Goal: Task Accomplishment & Management: Manage account settings

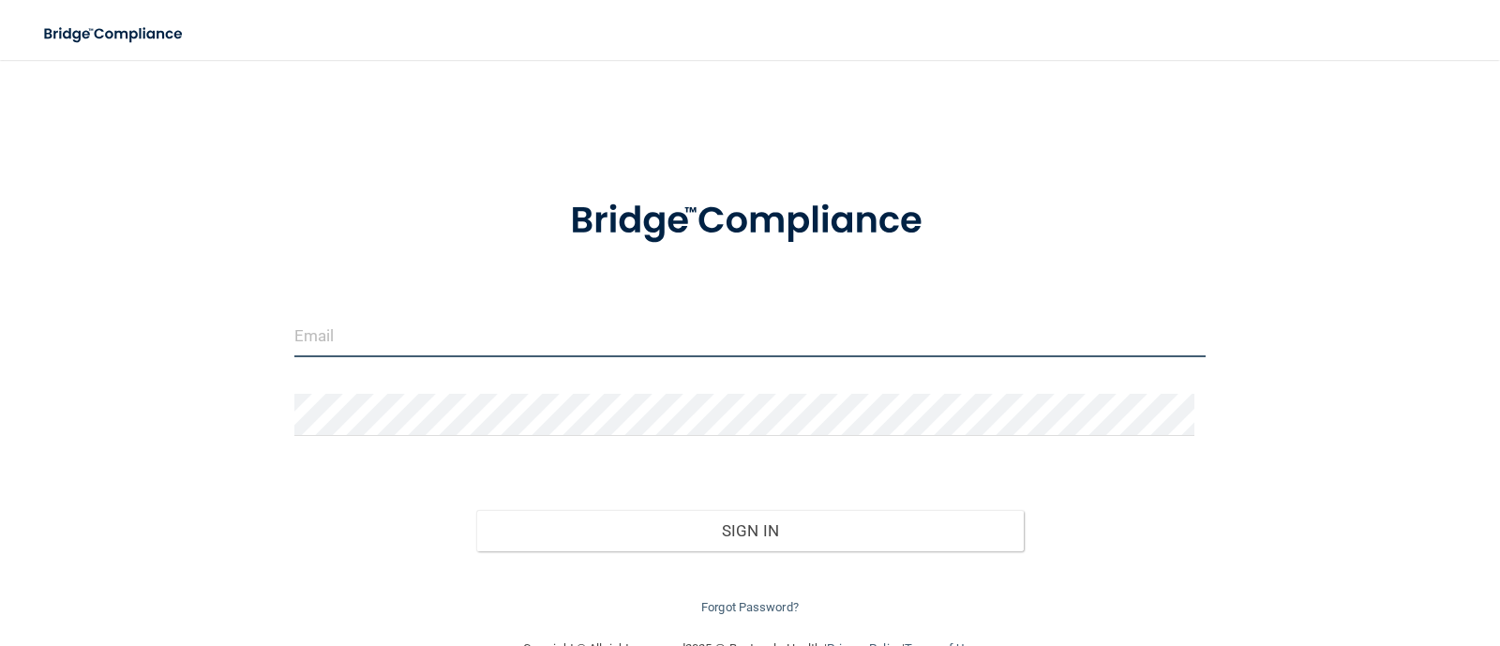
drag, startPoint x: 668, startPoint y: 351, endPoint x: 671, endPoint y: 341, distance: 10.7
click at [668, 351] on input "email" at bounding box center [750, 336] width 912 height 42
type input "[EMAIL_ADDRESS][DOMAIN_NAME]"
drag, startPoint x: 530, startPoint y: 330, endPoint x: 19, endPoint y: 318, distance: 510.9
click at [46, 325] on div "[EMAIL_ADDRESS][DOMAIN_NAME] Invalid email/password. You don't have permission …" at bounding box center [749, 349] width 1425 height 540
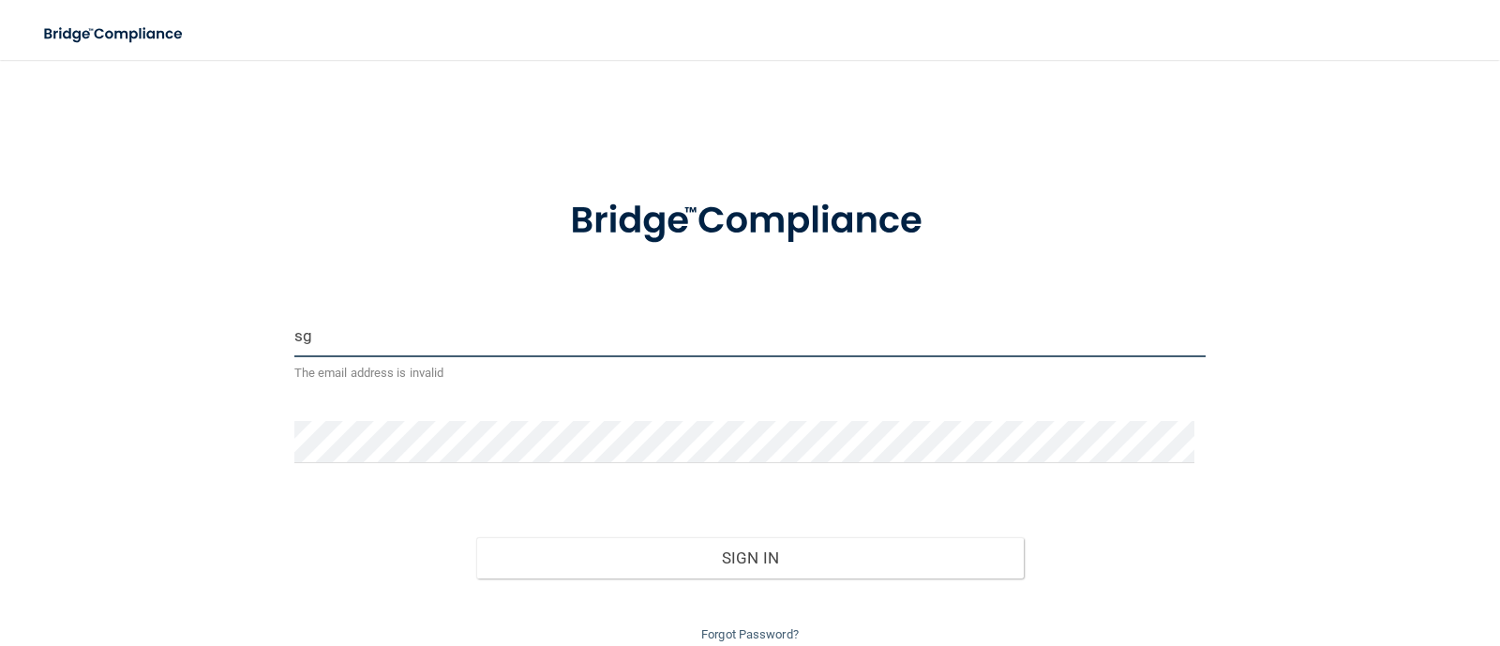
type input "[EMAIL_ADDRESS][PERSON_NAME][DOMAIN_NAME]"
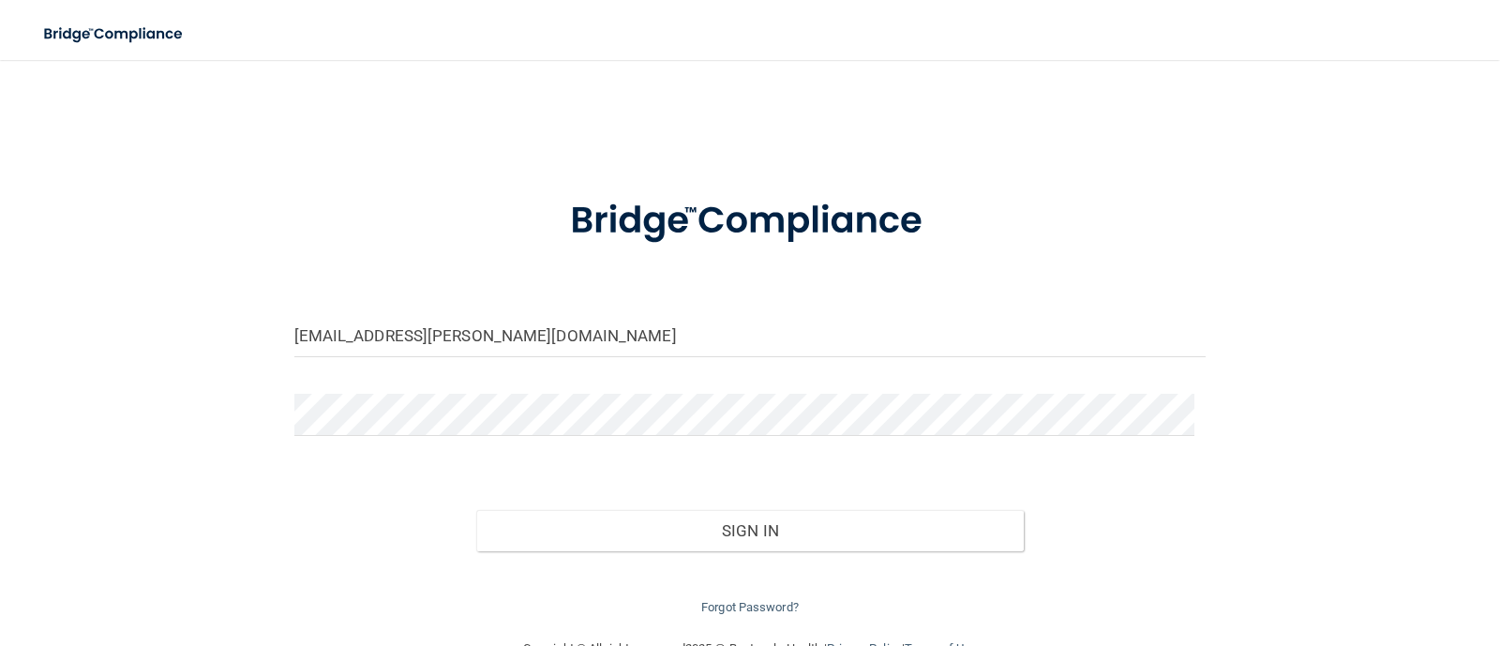
click at [487, 372] on form "sgpepper@meredith.edu Invalid email/password. You don't have permission to acce…" at bounding box center [750, 395] width 912 height 446
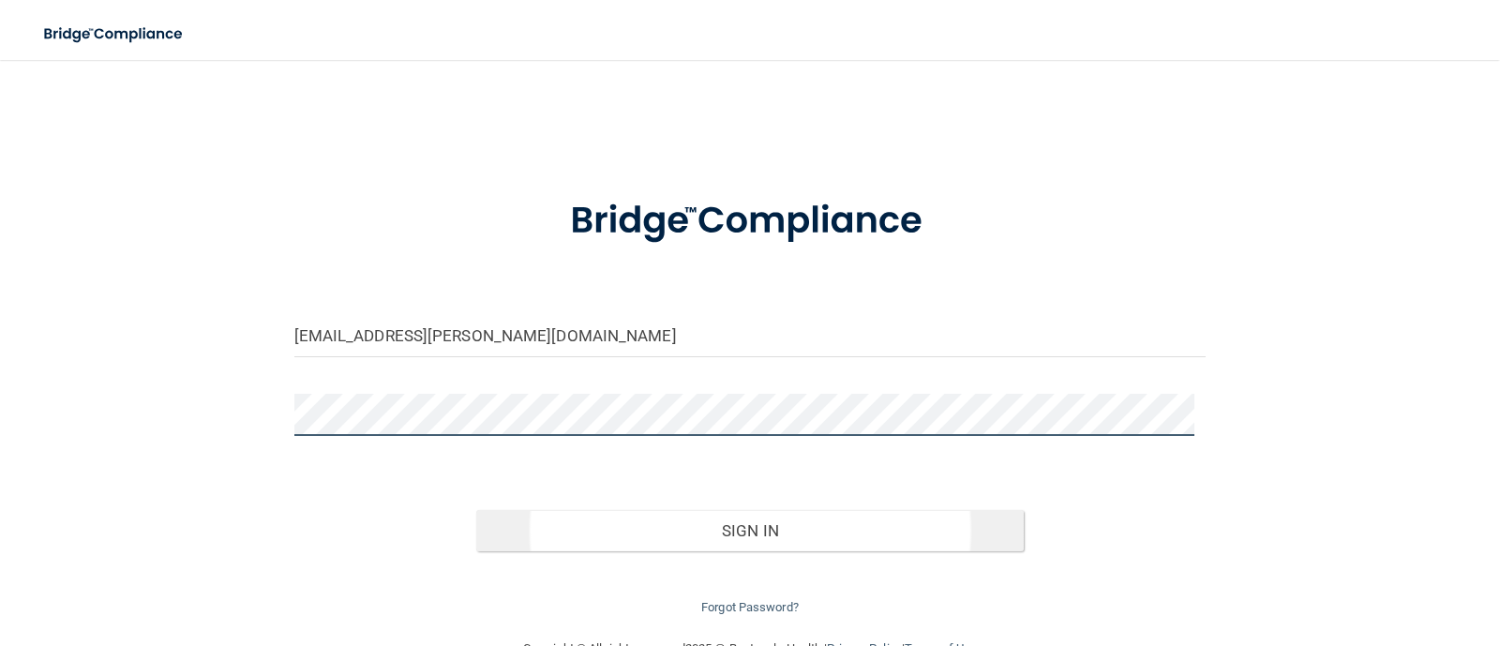
click at [476, 510] on button "Sign In" at bounding box center [749, 530] width 547 height 41
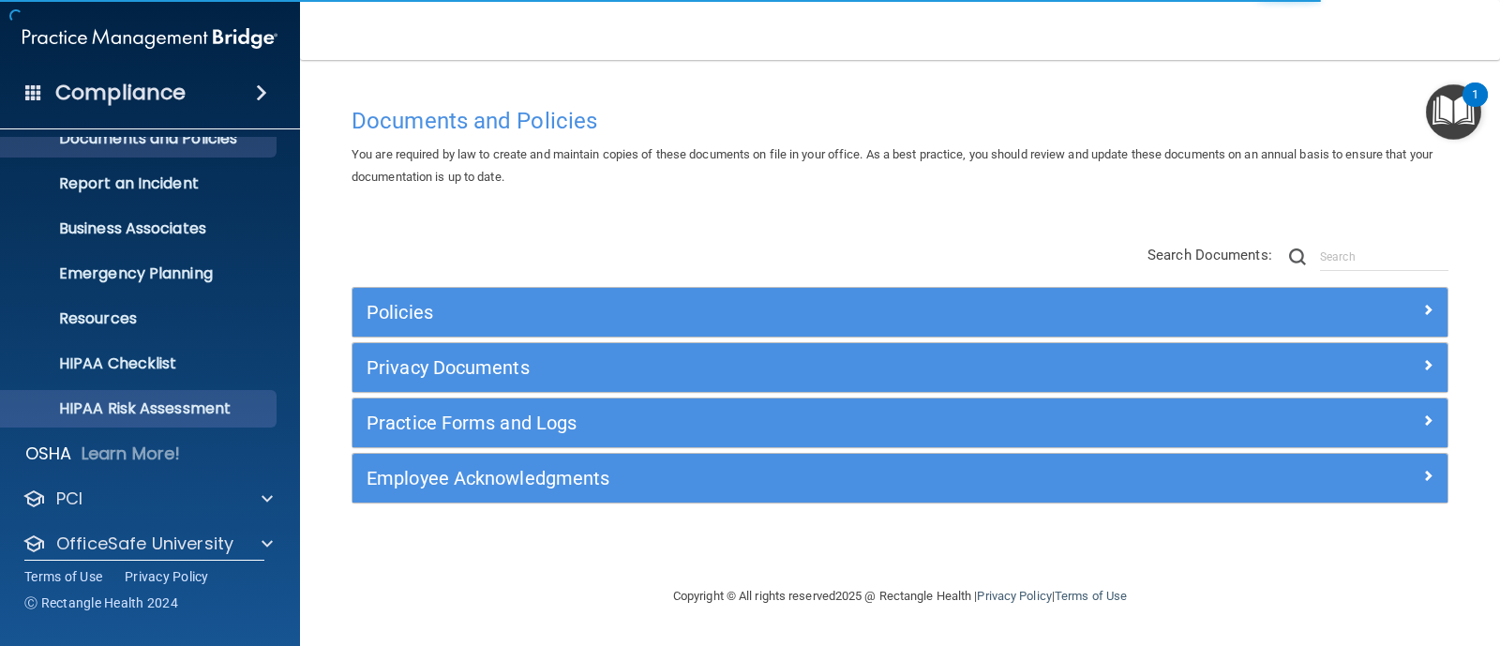
scroll to position [131, 0]
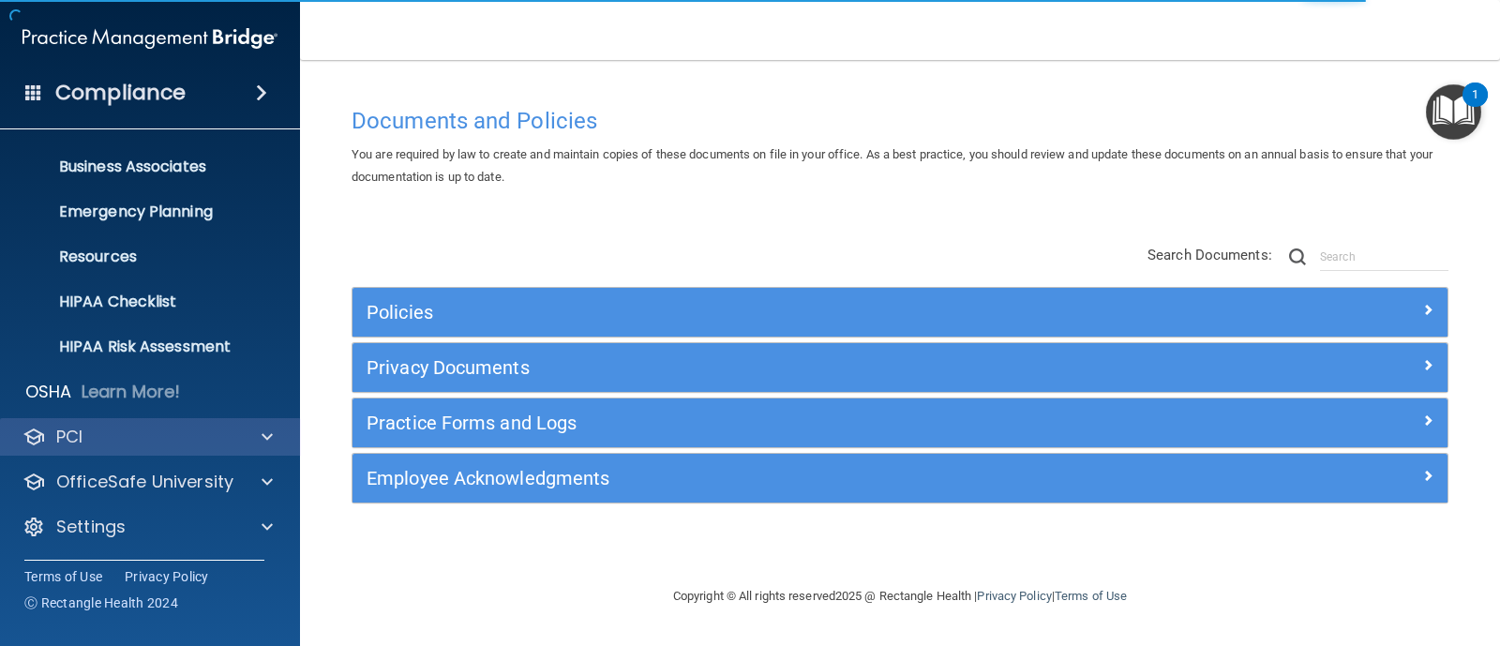
click at [118, 452] on div "PCI" at bounding box center [150, 436] width 301 height 37
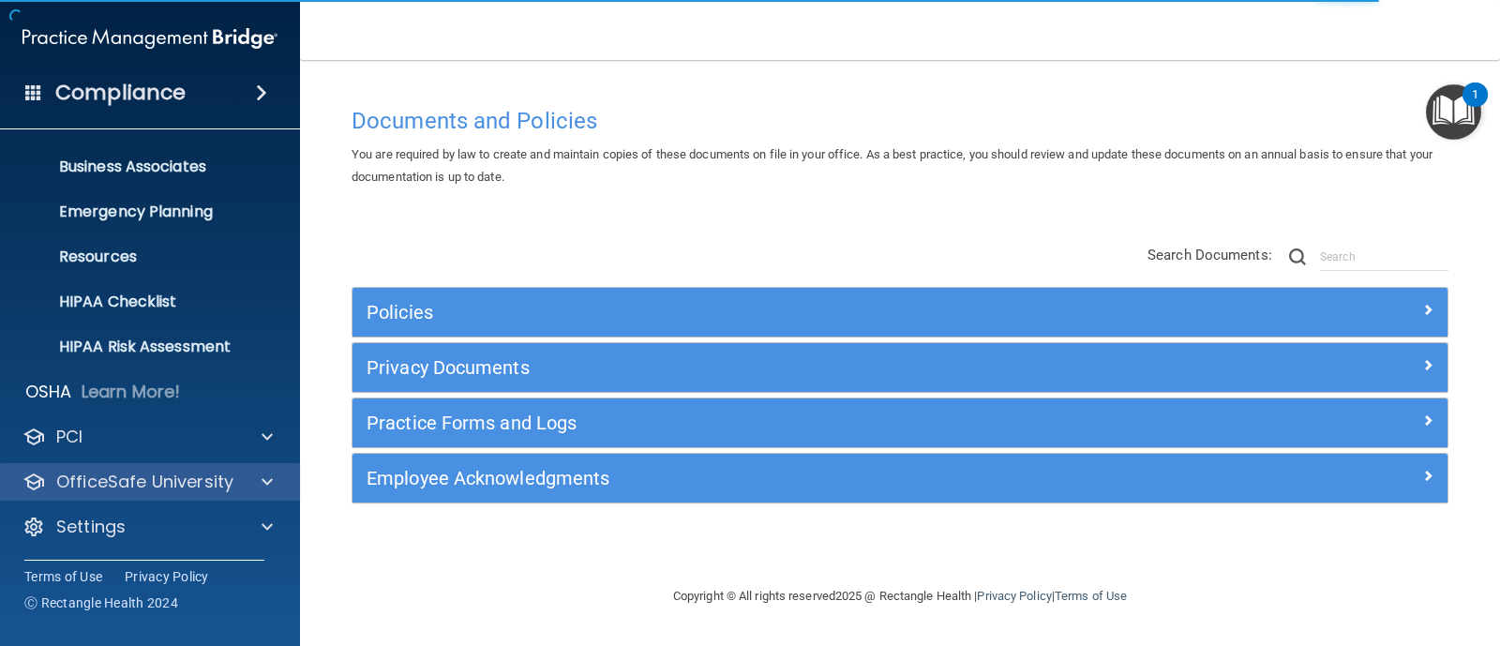
click at [159, 467] on div "OfficeSafe University" at bounding box center [150, 481] width 301 height 37
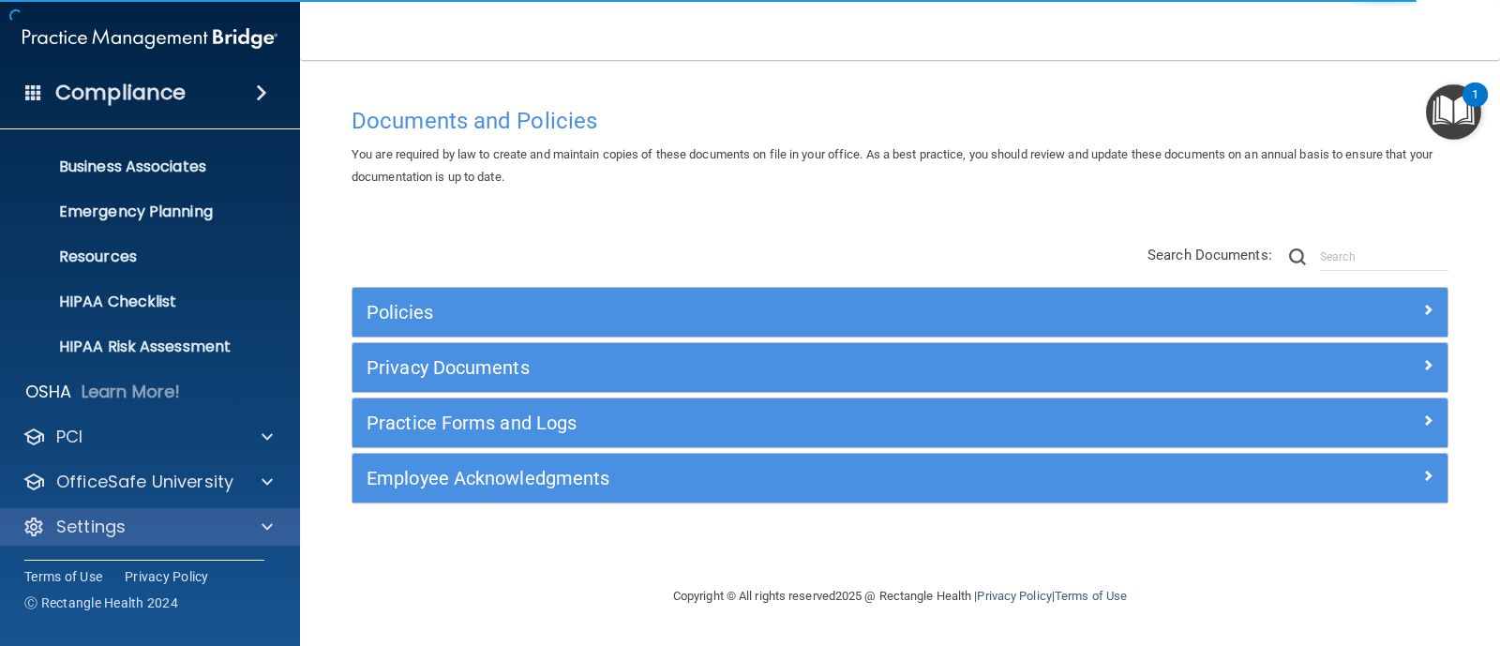
click at [295, 511] on div "Settings" at bounding box center [150, 526] width 301 height 37
click at [276, 511] on div "Settings" at bounding box center [150, 526] width 301 height 37
click at [255, 526] on div at bounding box center [264, 526] width 47 height 22
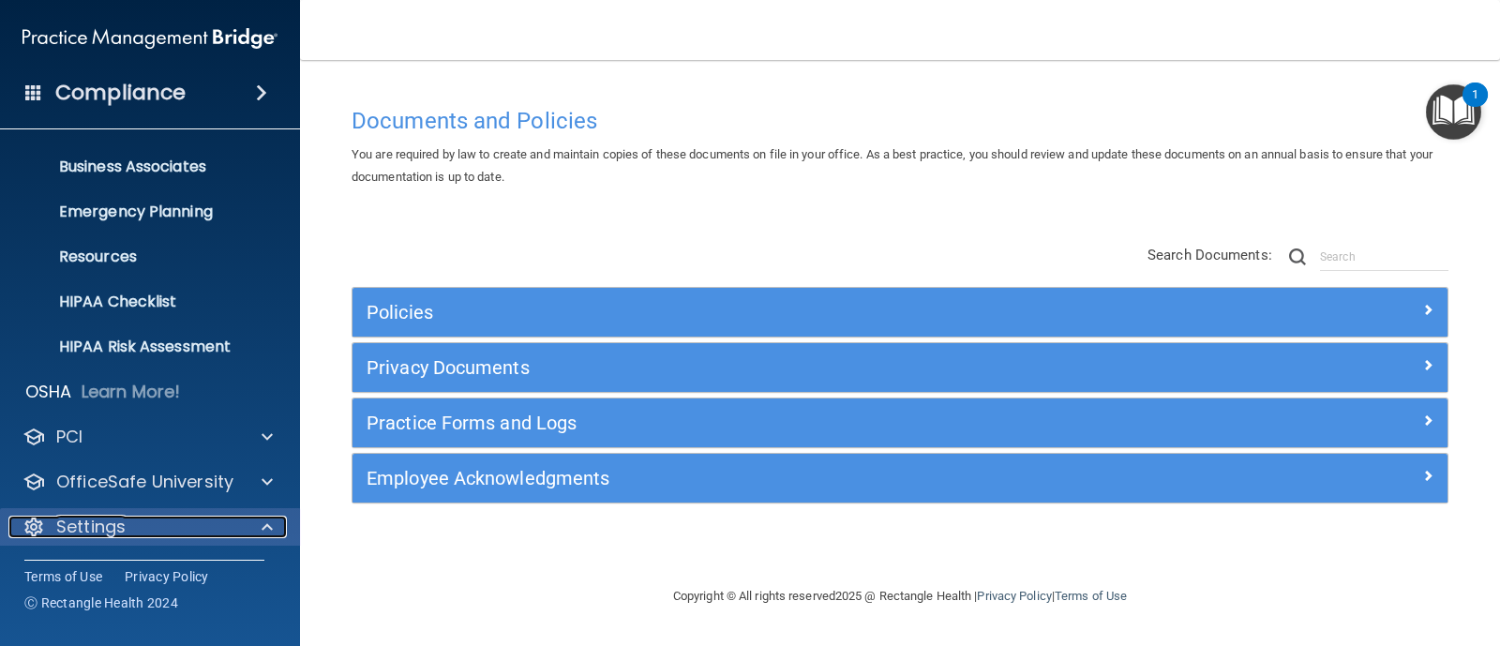
click at [261, 526] on span at bounding box center [266, 526] width 11 height 22
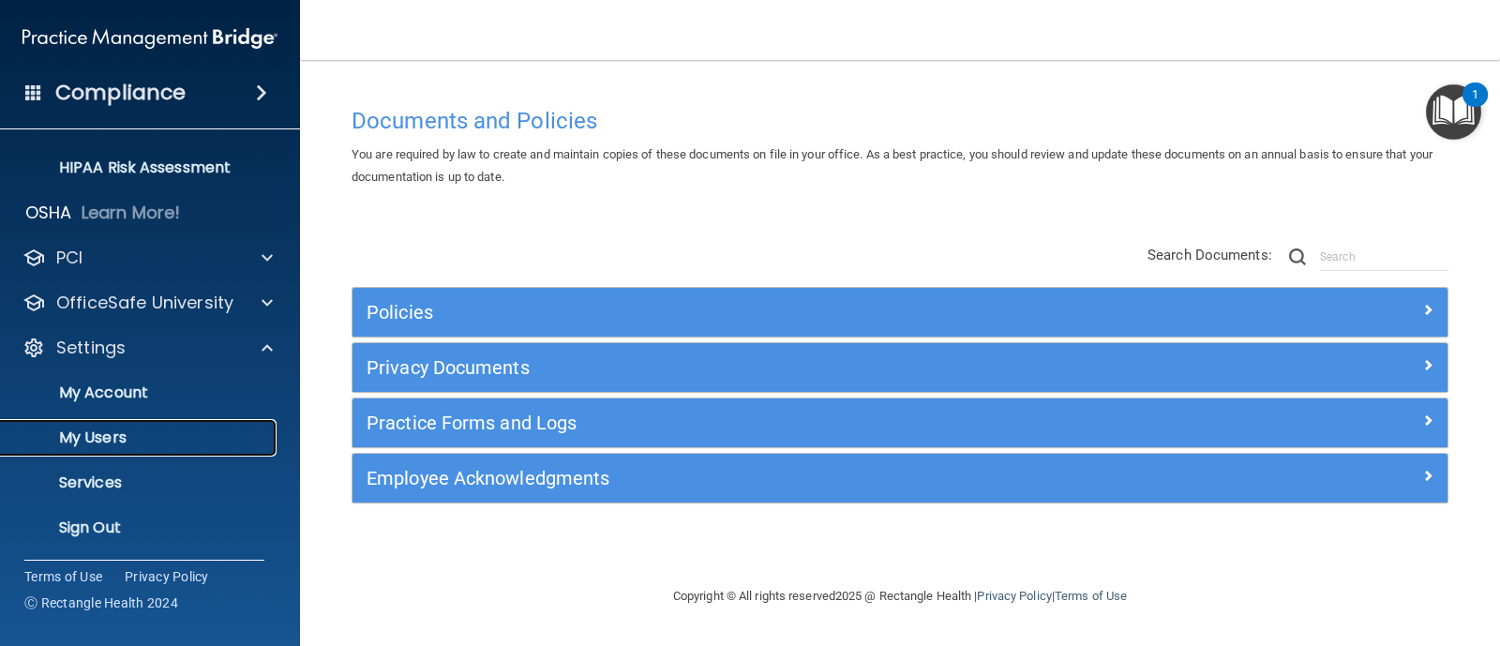
click at [94, 419] on link "My Users" at bounding box center [128, 437] width 295 height 37
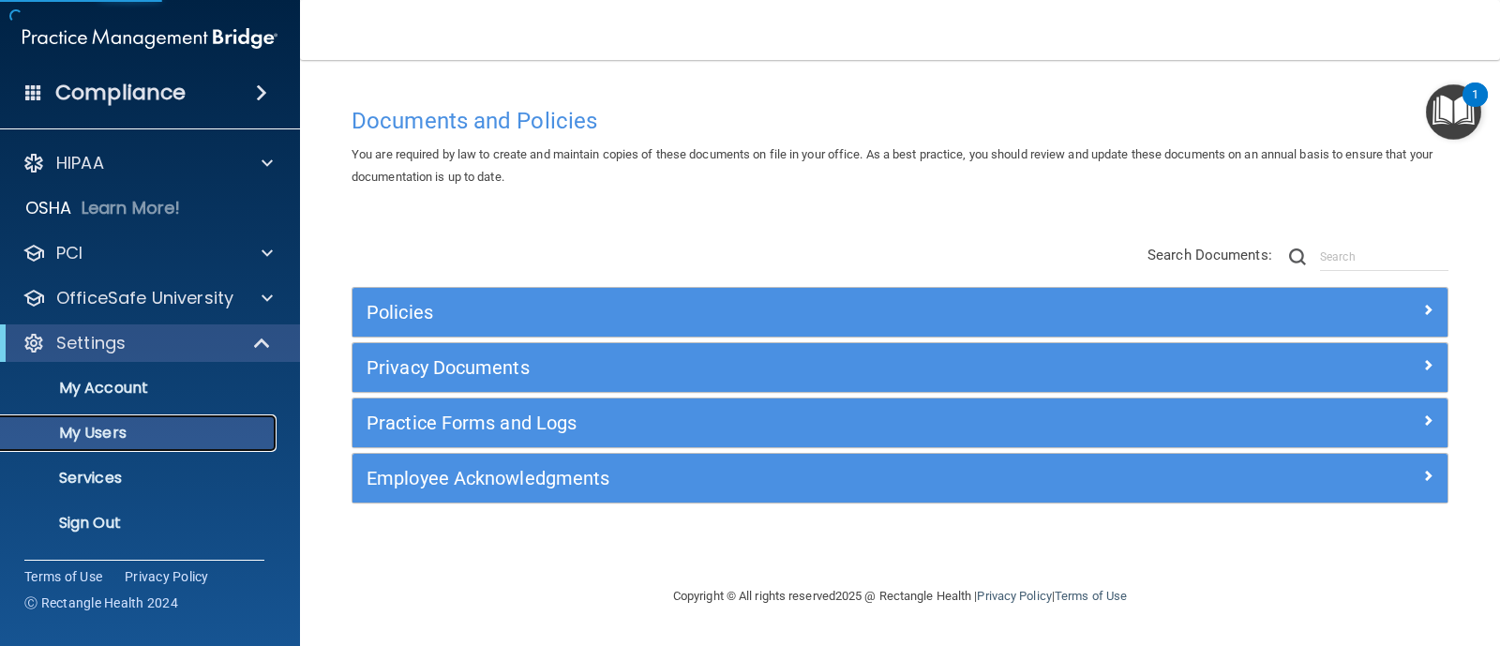
click at [94, 419] on link "My Users" at bounding box center [128, 432] width 295 height 37
select select "20"
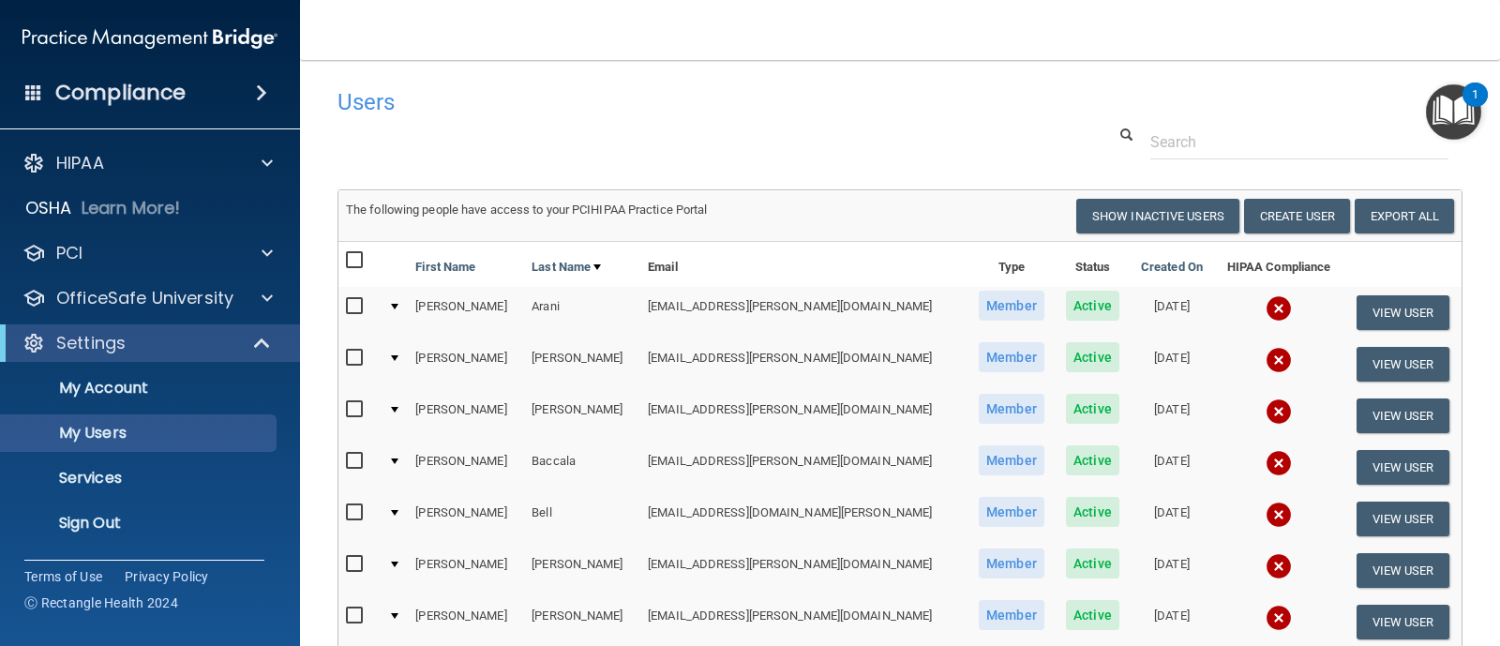
click at [351, 509] on input "checkbox" at bounding box center [357, 512] width 22 height 15
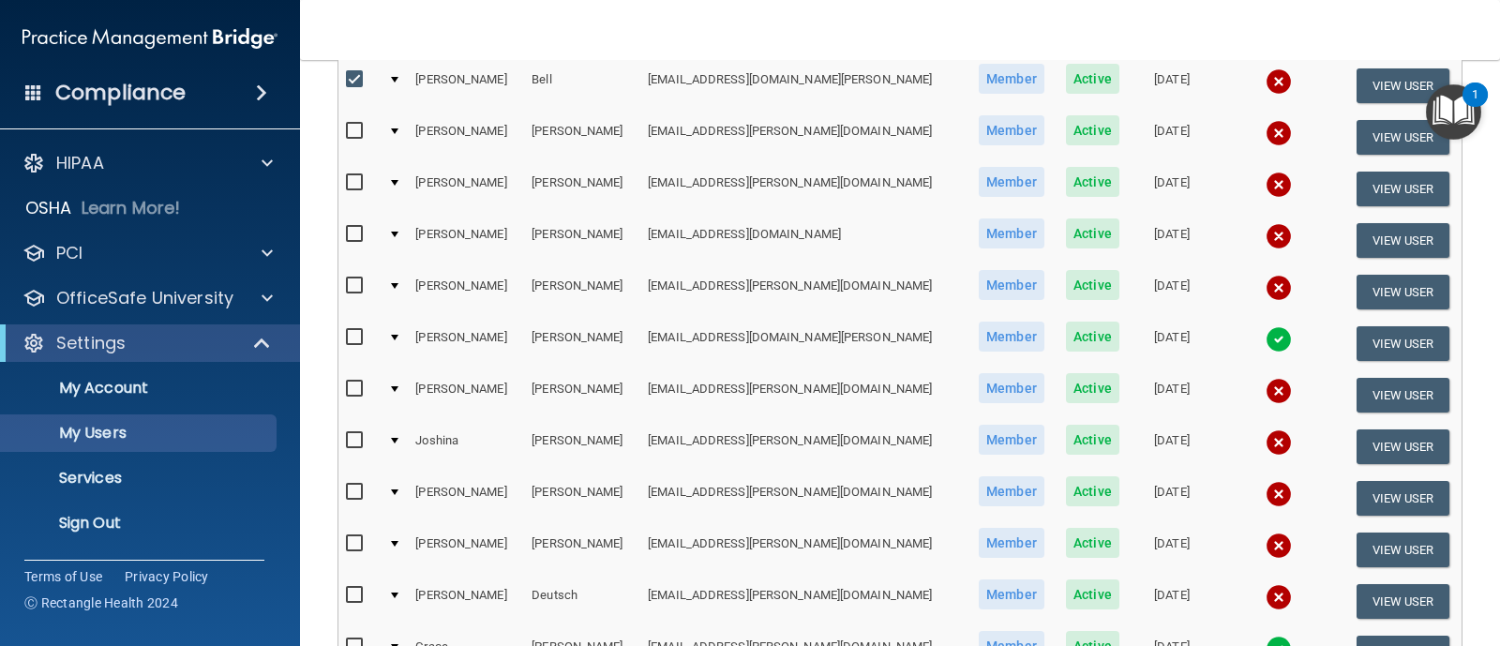
scroll to position [318, 0]
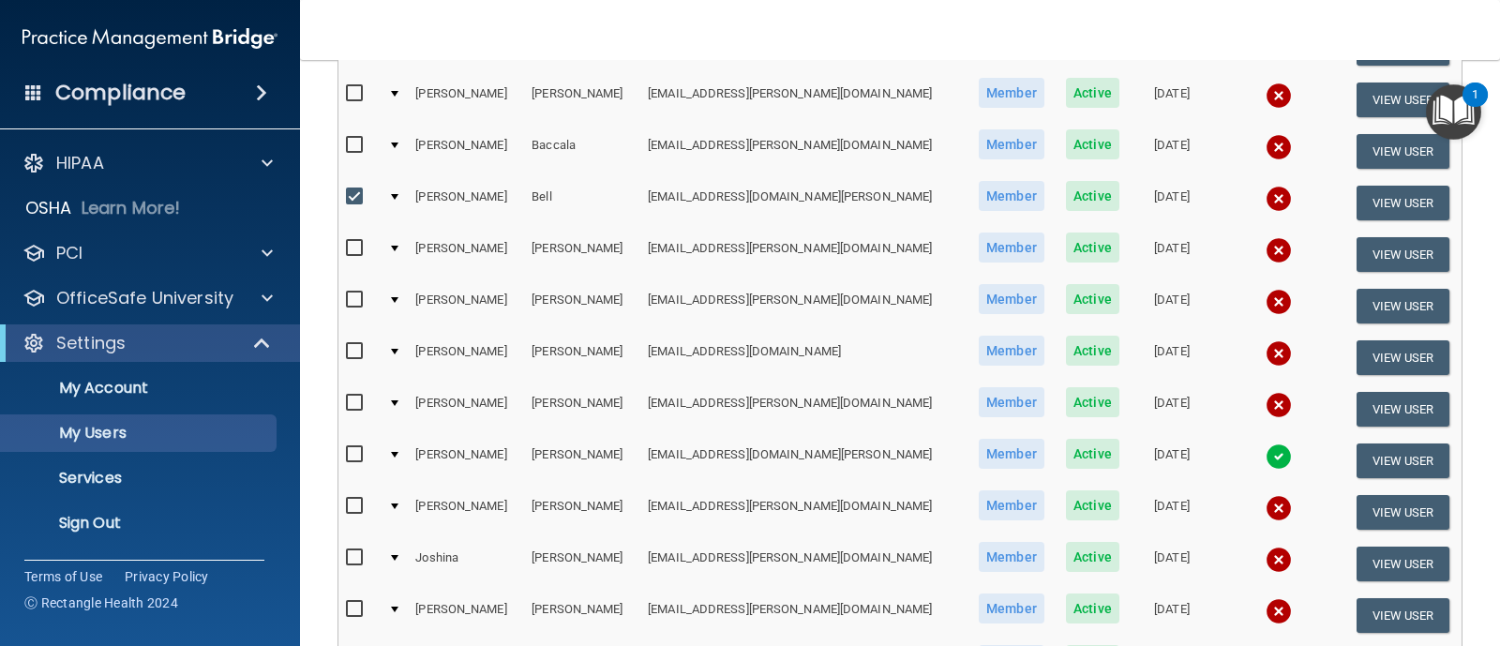
click at [356, 199] on input "checkbox" at bounding box center [357, 196] width 22 height 15
checkbox input "false"
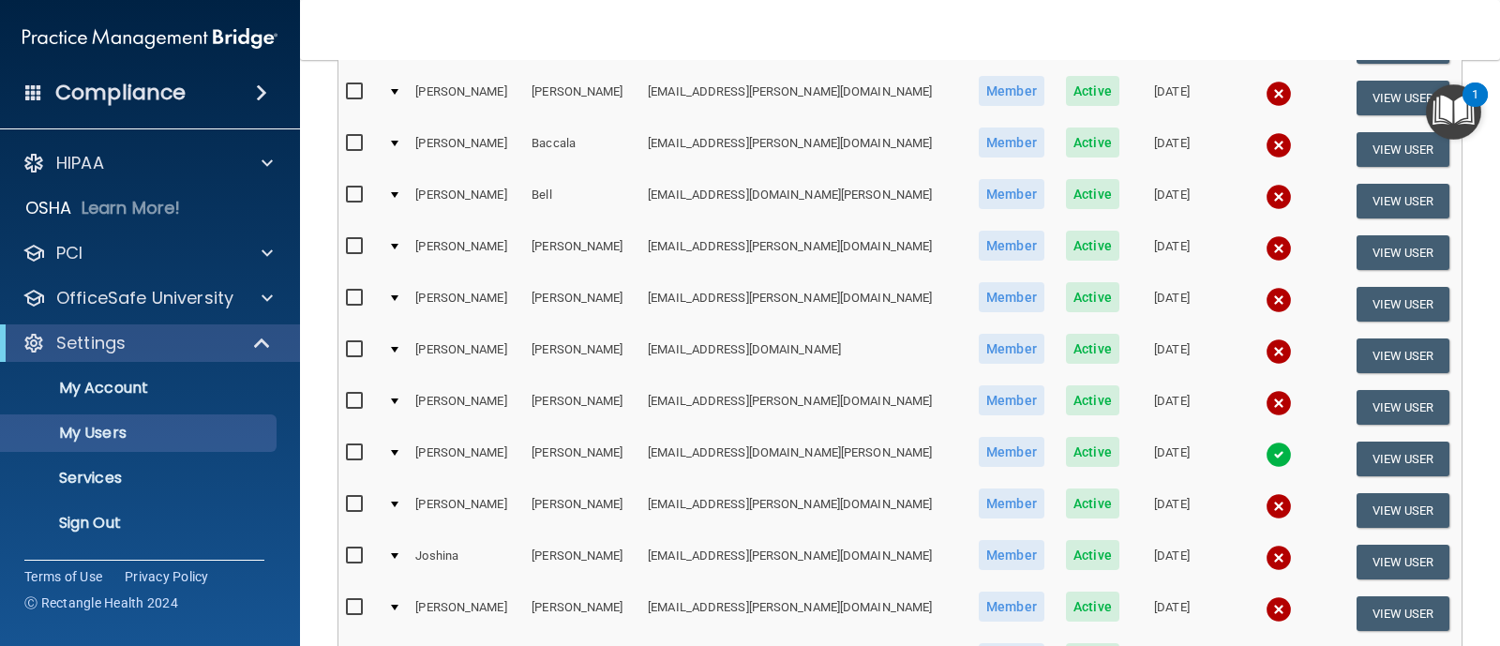
scroll to position [316, 0]
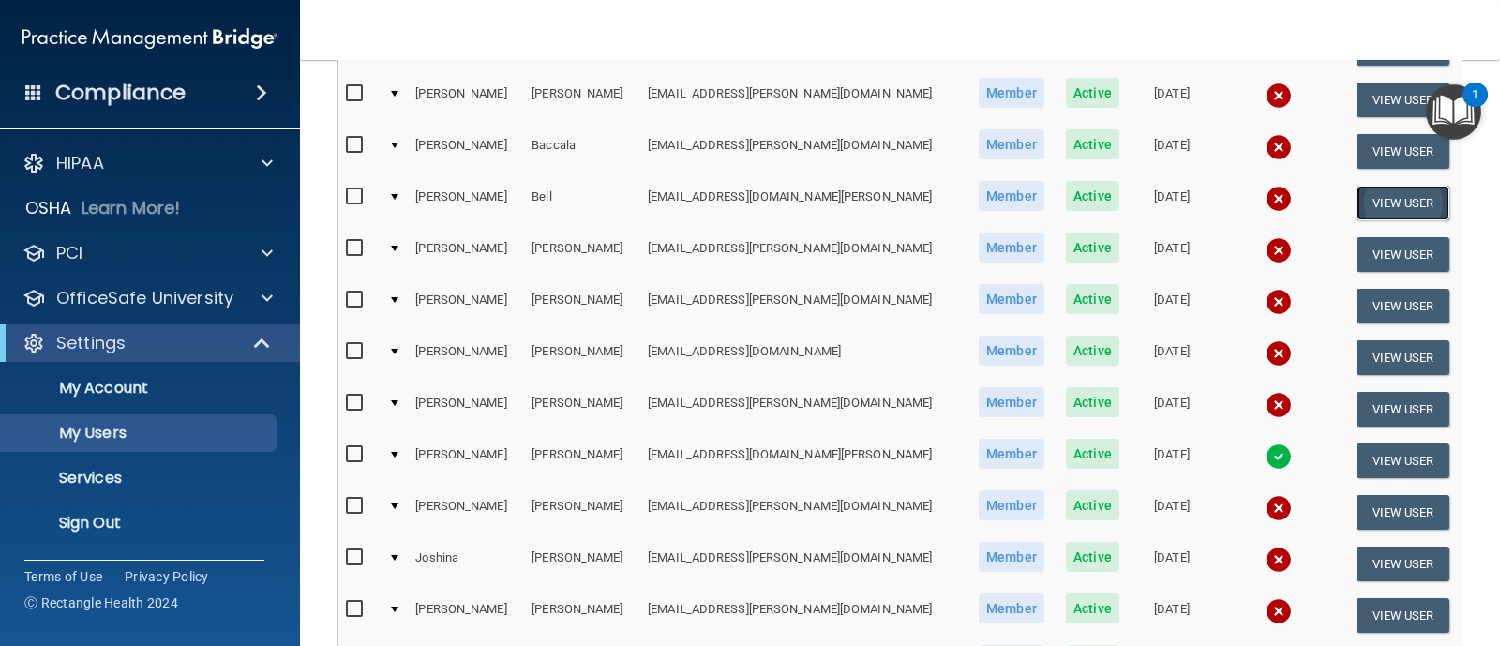
click at [1397, 189] on button "View User" at bounding box center [1402, 203] width 93 height 35
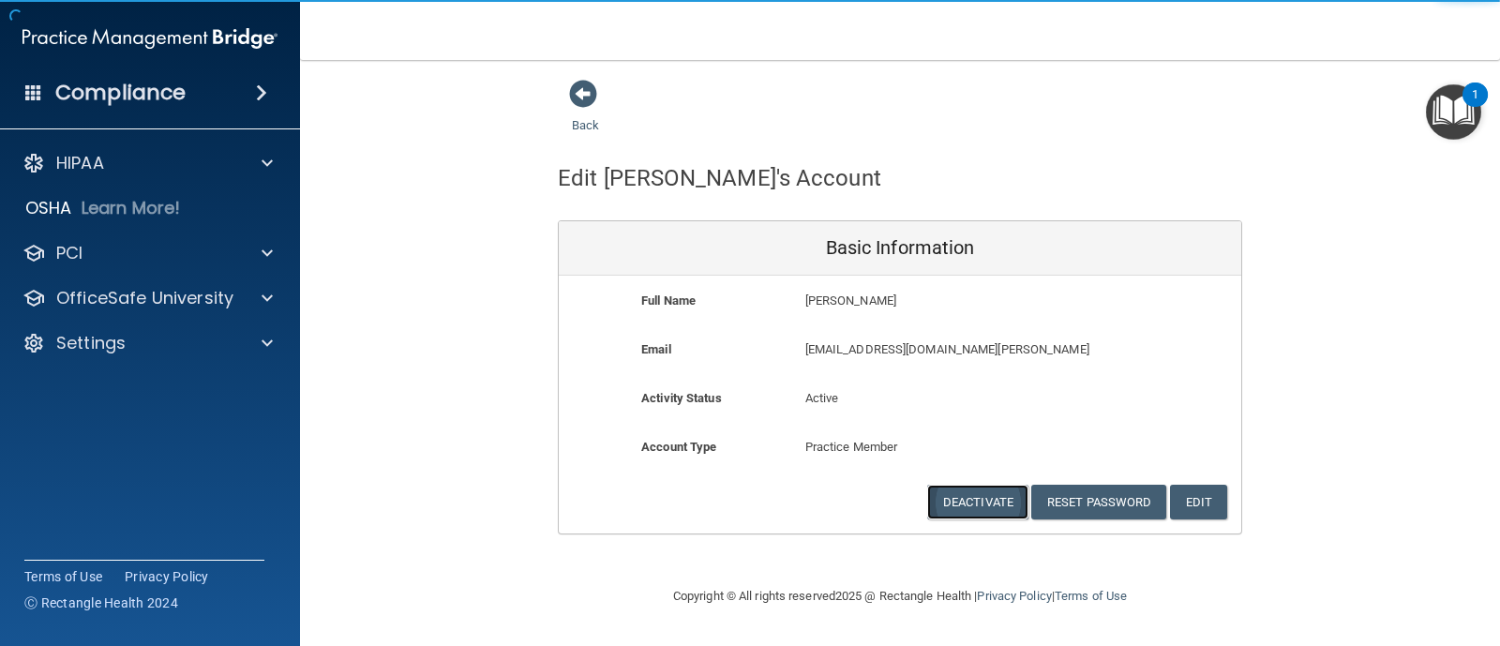
click at [969, 503] on button "Deactivate" at bounding box center [977, 502] width 101 height 35
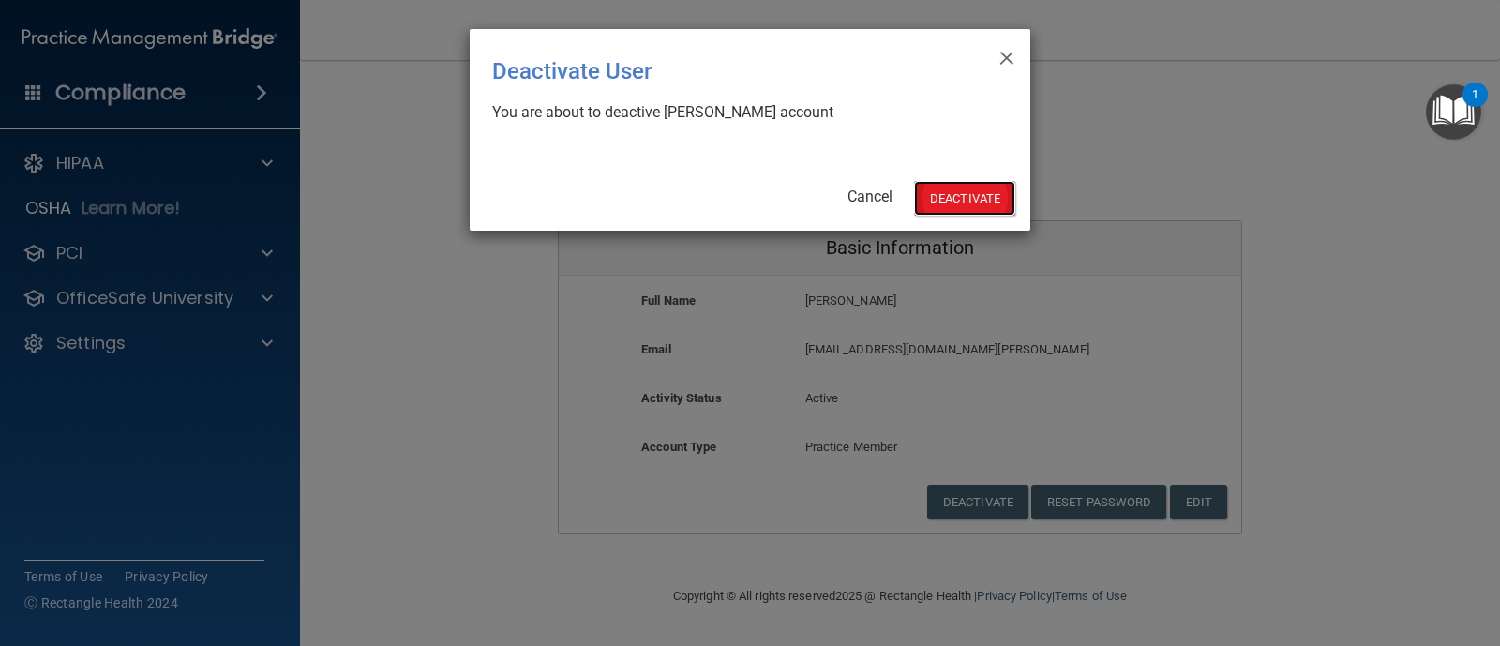
click at [978, 197] on button "Deactivate" at bounding box center [964, 198] width 101 height 35
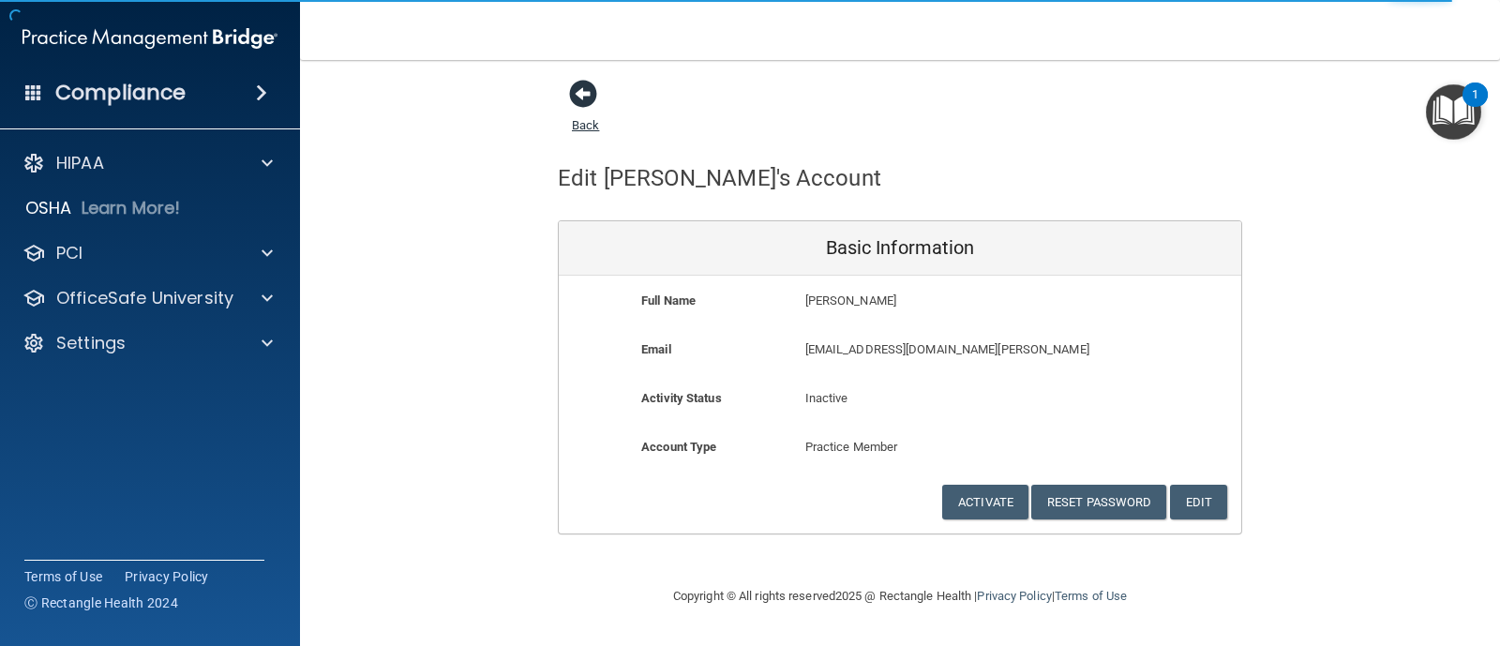
click at [582, 107] on span at bounding box center [583, 94] width 28 height 28
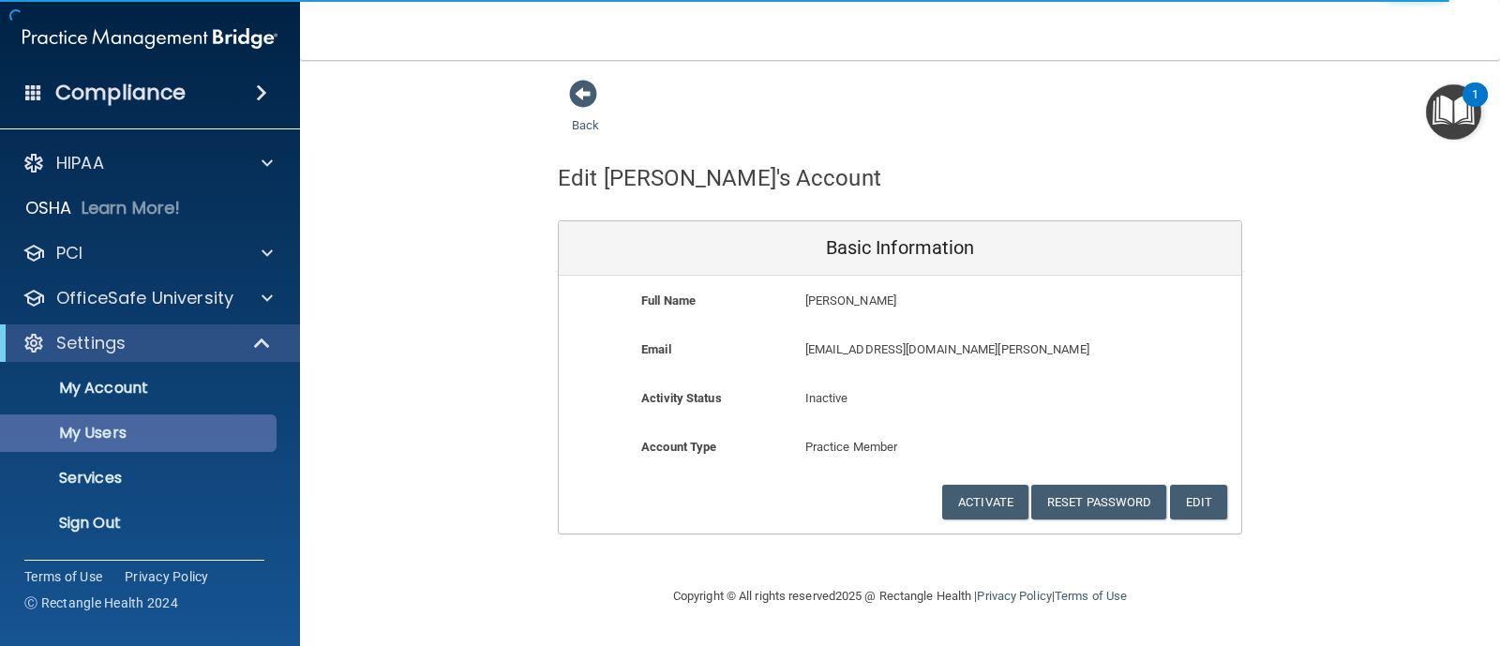
select select "20"
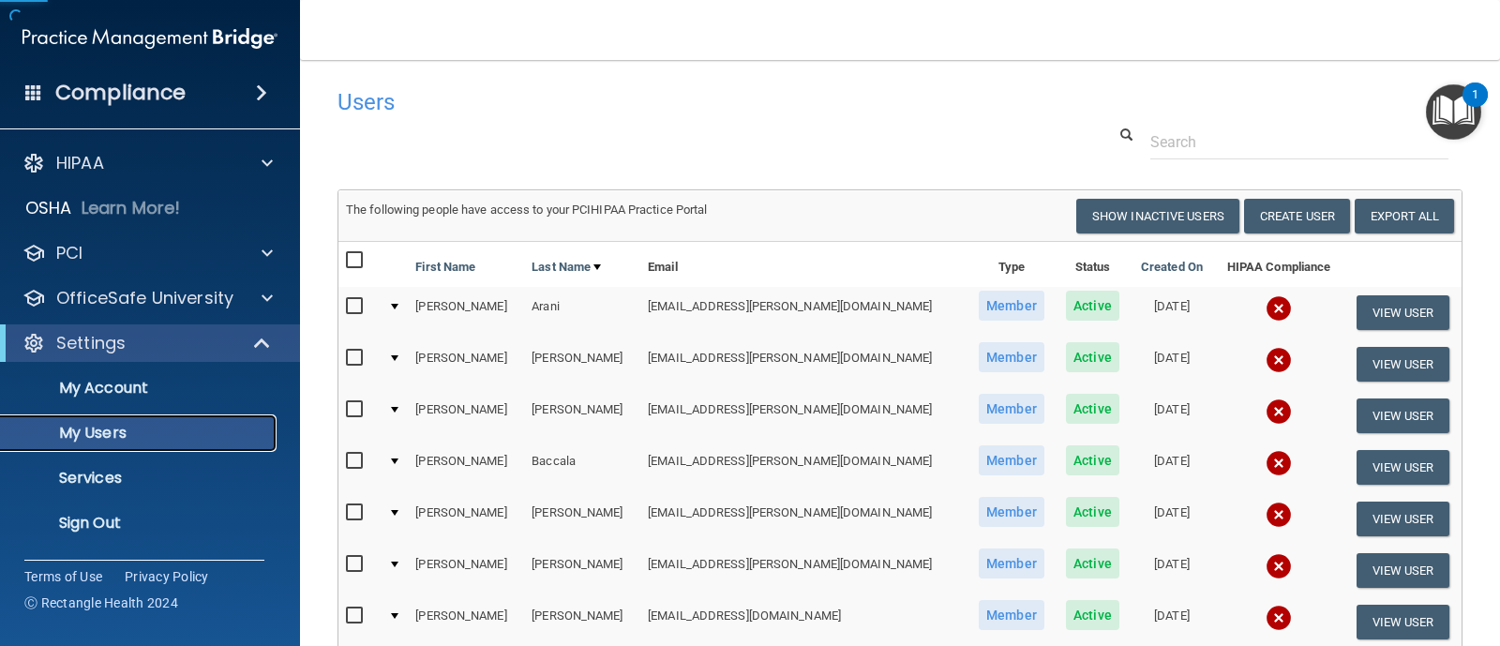
click at [155, 422] on link "My Users" at bounding box center [128, 432] width 295 height 37
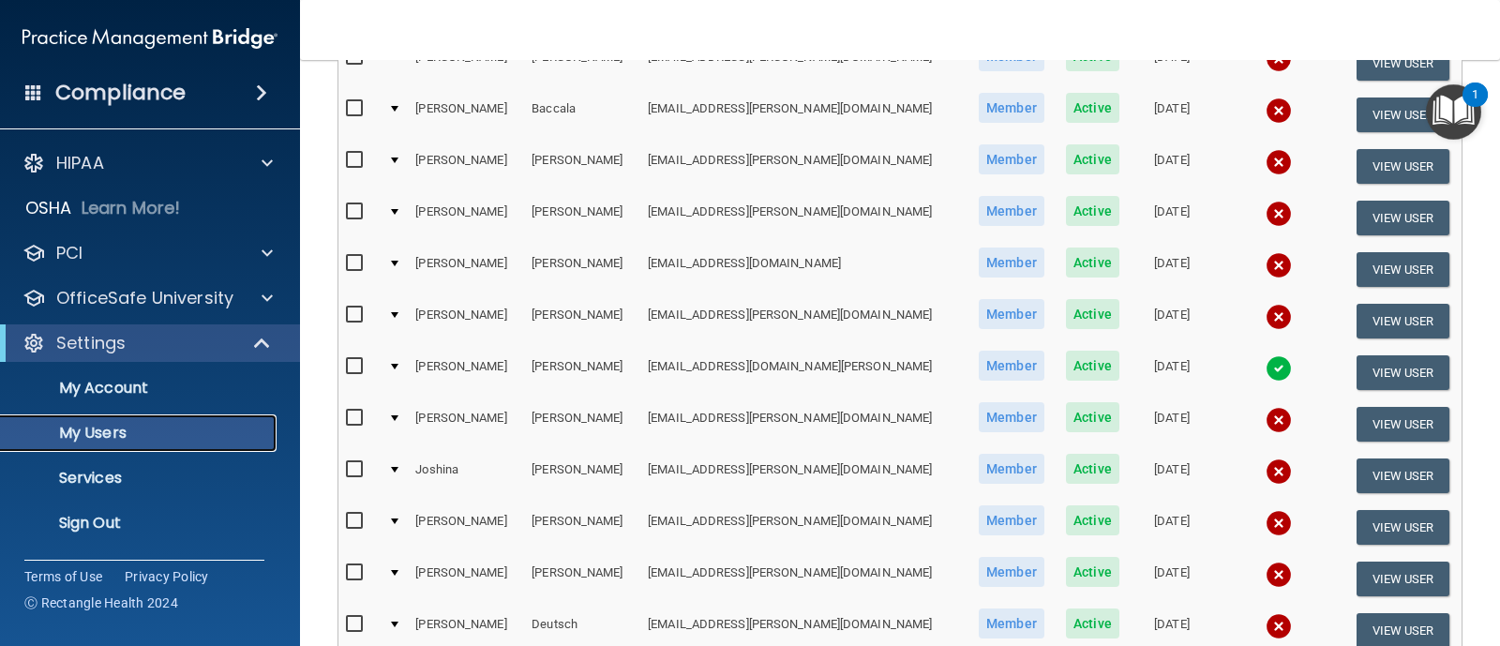
scroll to position [468, 0]
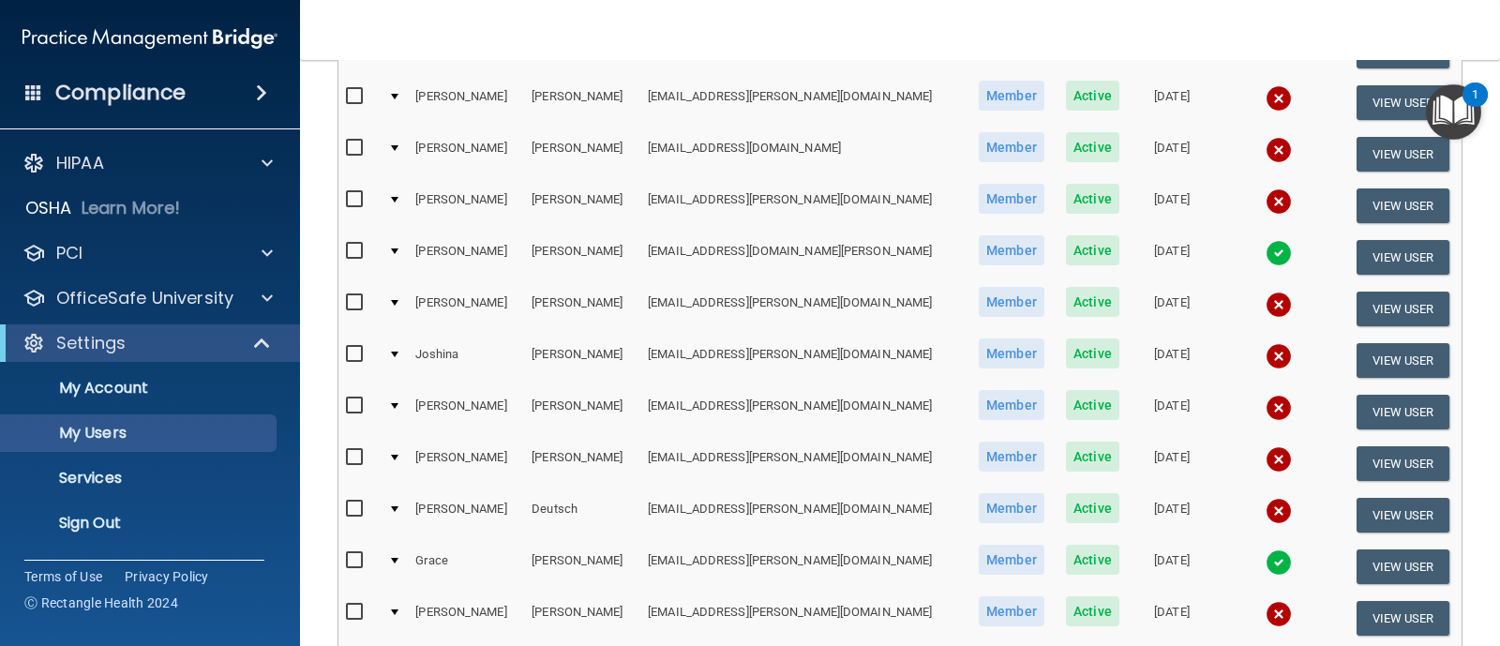
click at [347, 456] on input "checkbox" at bounding box center [357, 457] width 22 height 15
checkbox input "true"
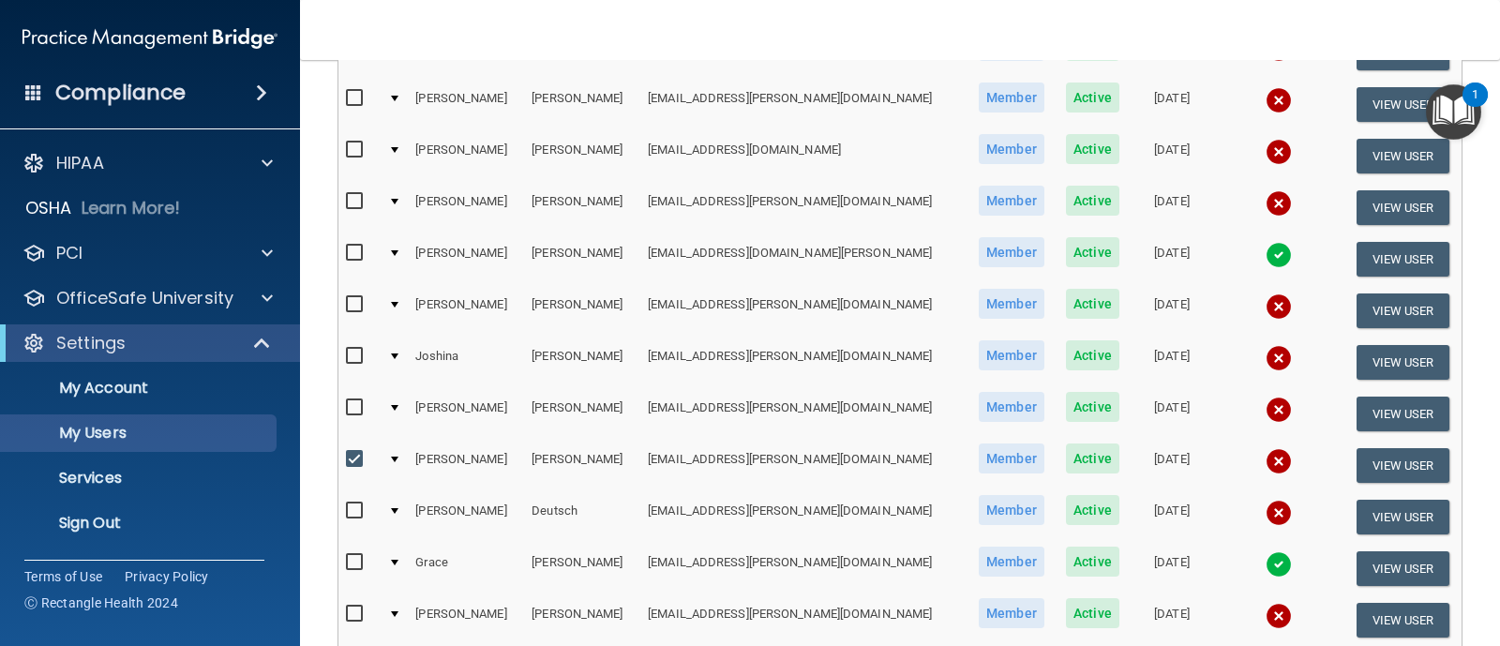
scroll to position [470, 0]
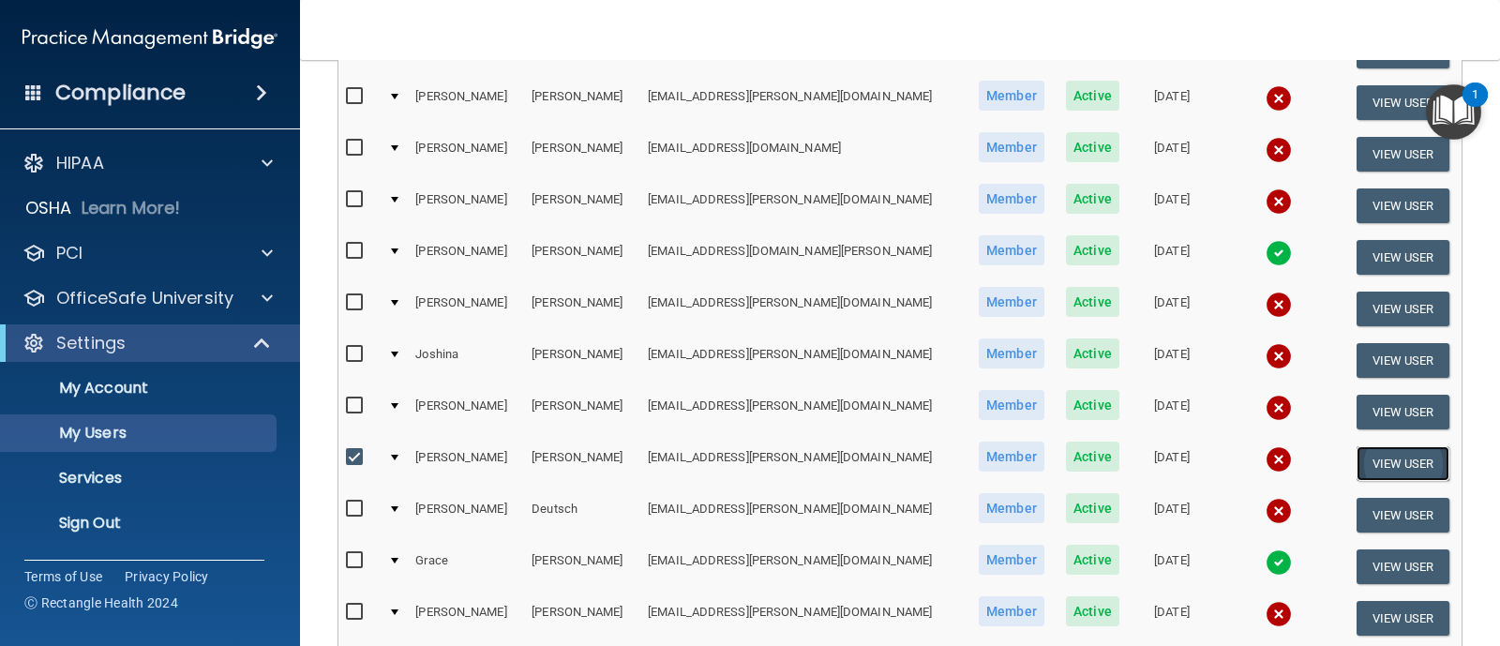
click at [1356, 447] on button "View User" at bounding box center [1402, 463] width 93 height 35
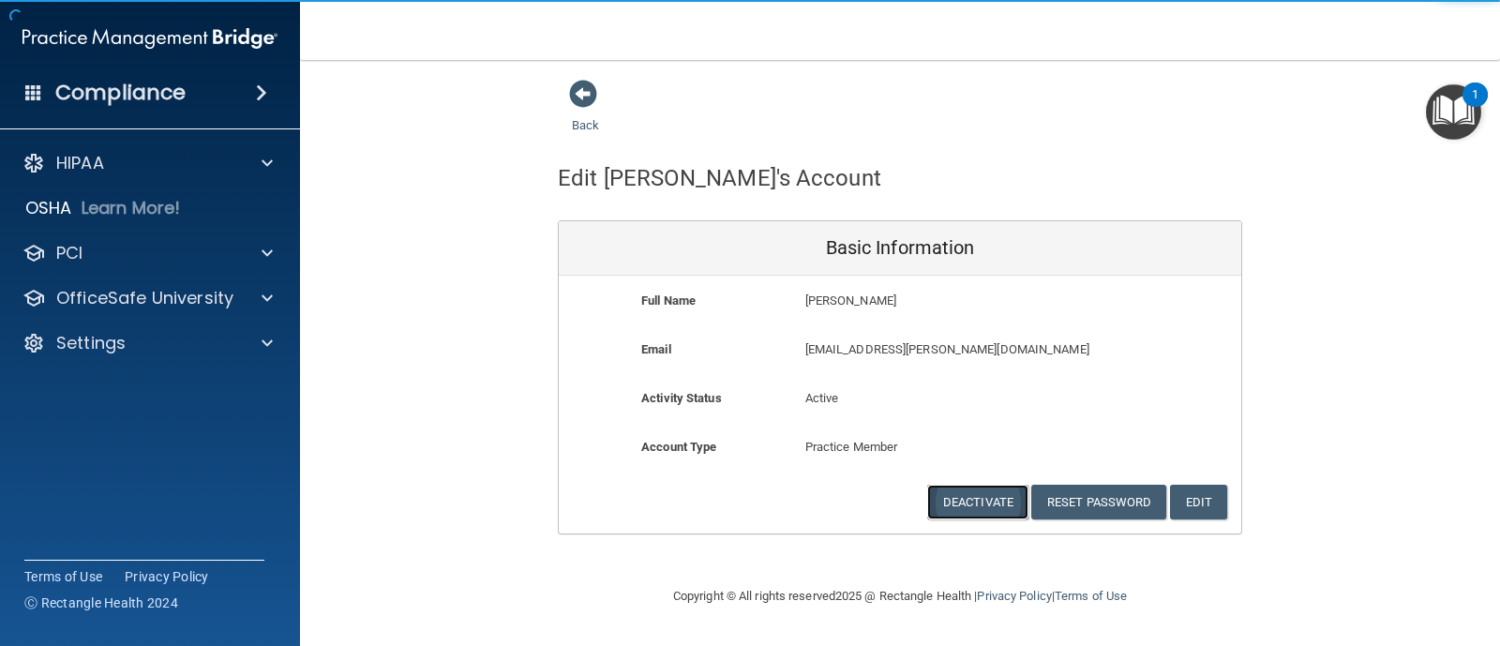
click at [964, 489] on button "Deactivate" at bounding box center [977, 502] width 101 height 35
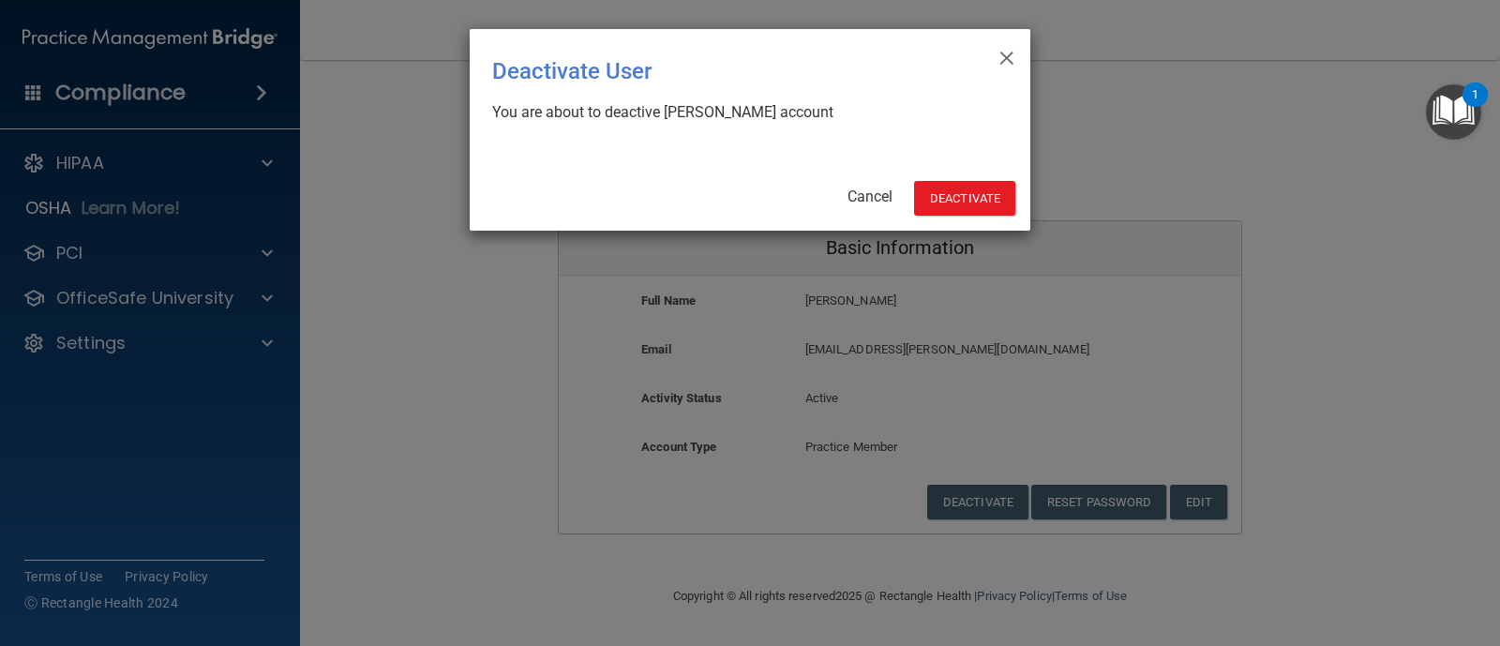
click at [964, 170] on div "× Close Deactivate User You are about to deactive Carolyn Creech's account Canc…" at bounding box center [750, 130] width 560 height 202
click at [956, 203] on button "Deactivate" at bounding box center [964, 198] width 101 height 35
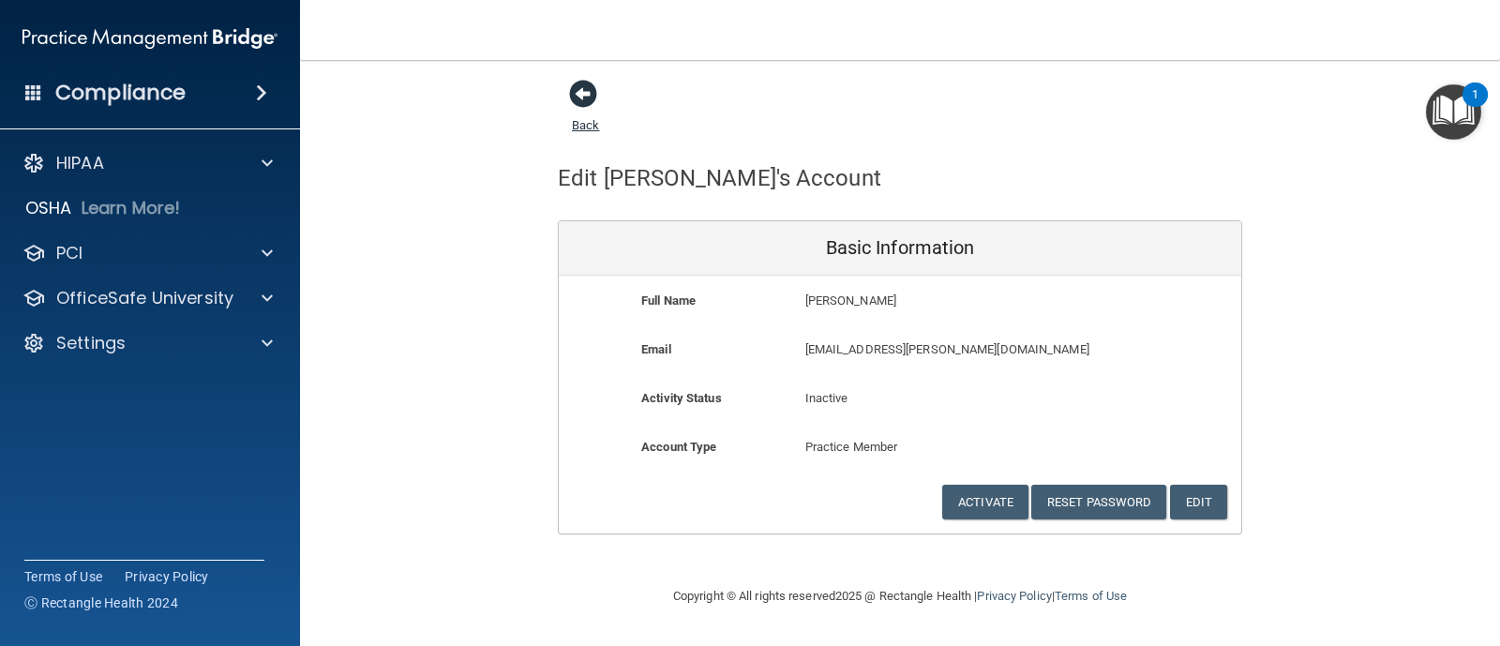
click at [577, 103] on span at bounding box center [583, 94] width 28 height 28
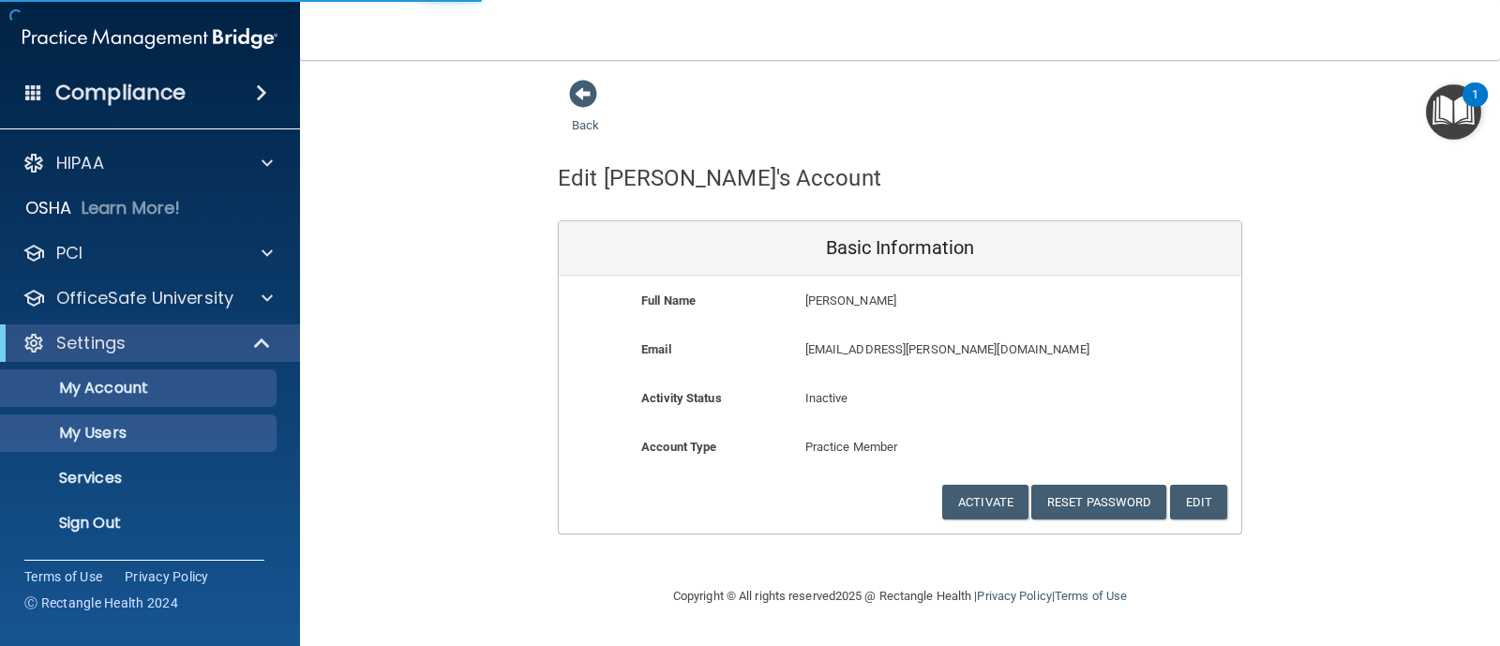
select select "20"
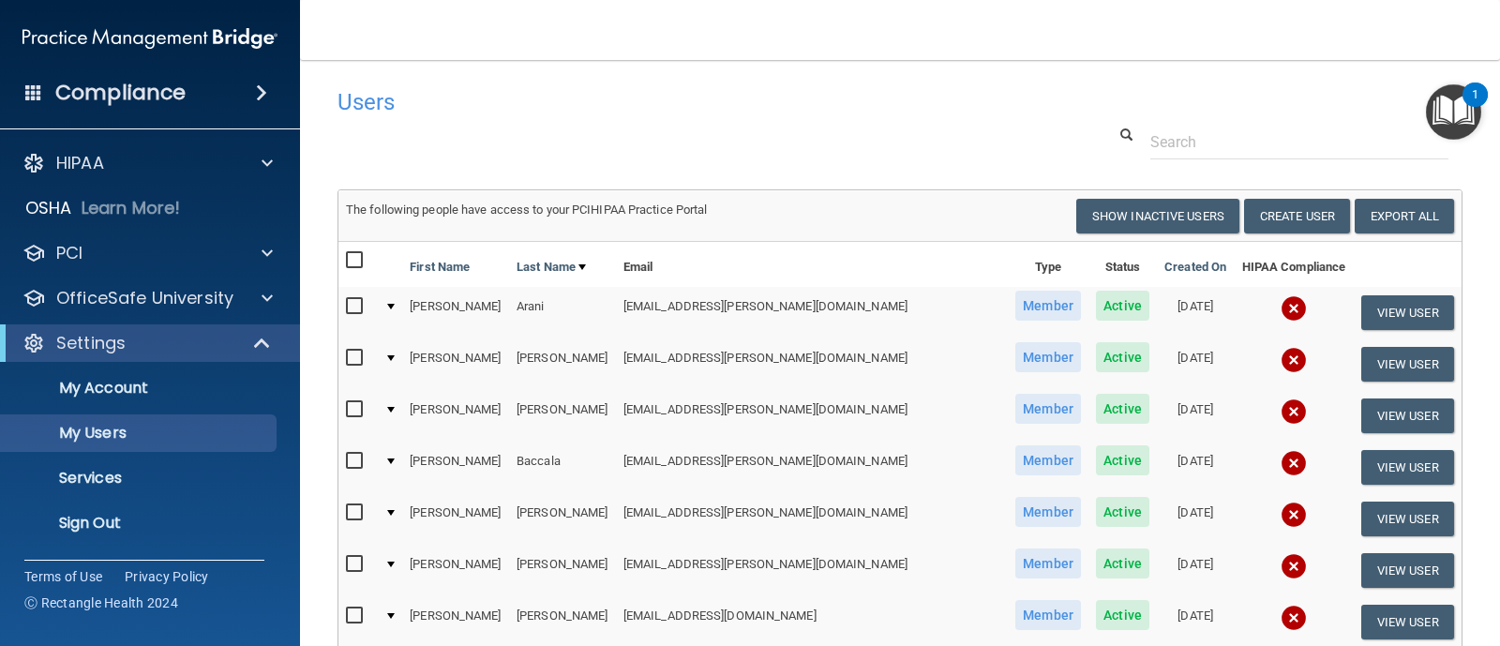
scroll to position [116, 0]
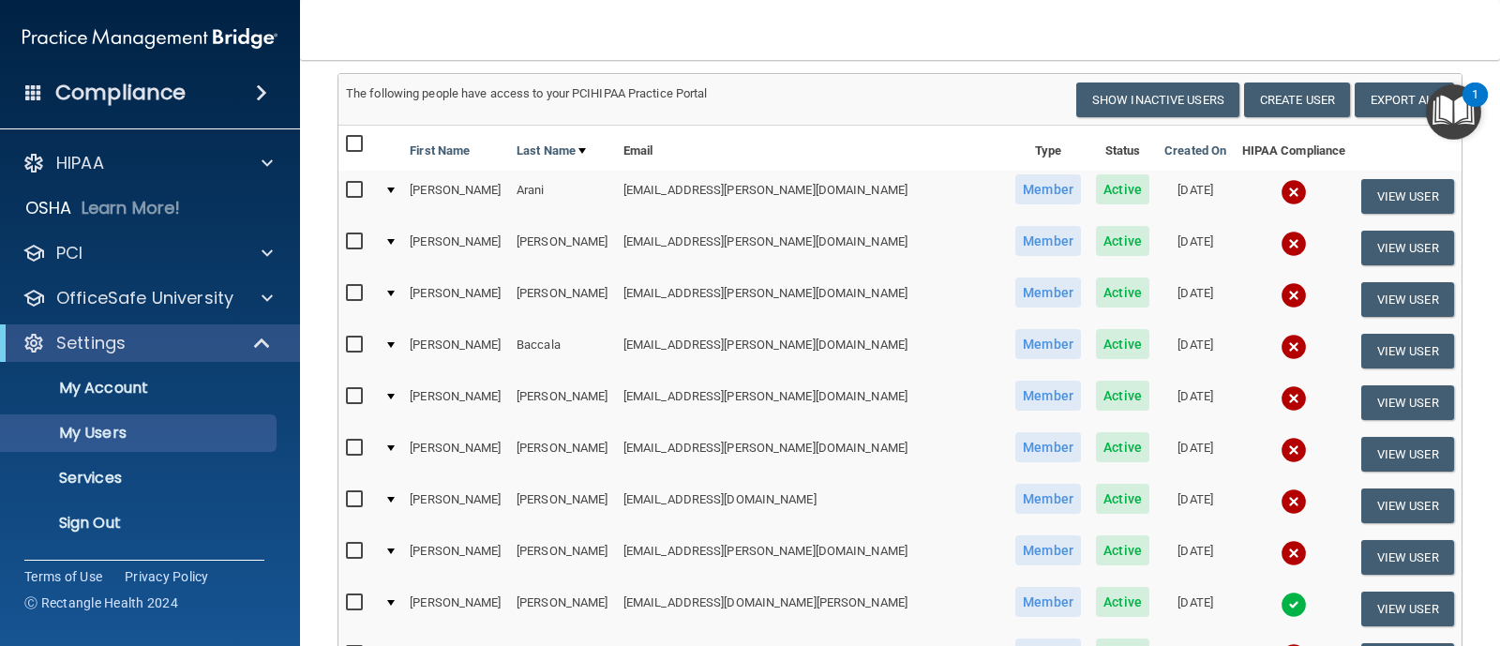
click at [776, 550] on td "[EMAIL_ADDRESS][PERSON_NAME][DOMAIN_NAME]" at bounding box center [812, 557] width 392 height 52
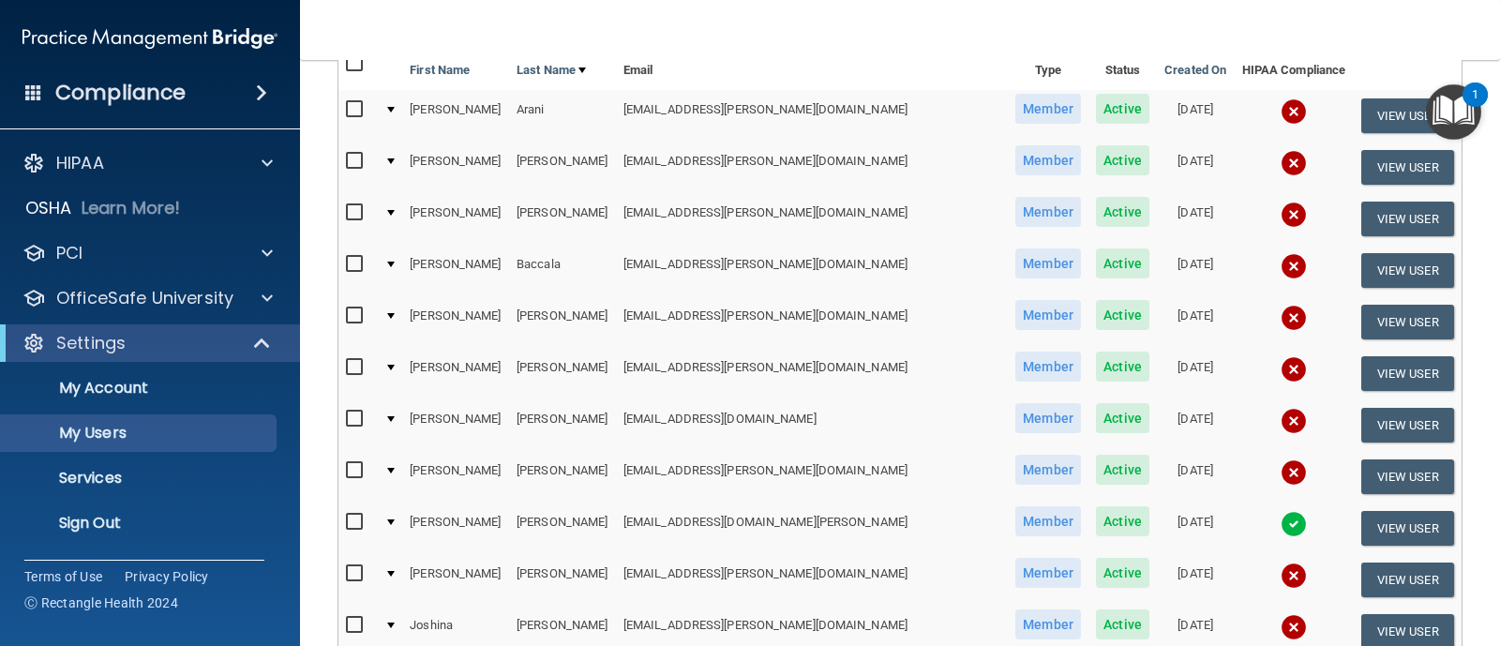
scroll to position [233, 0]
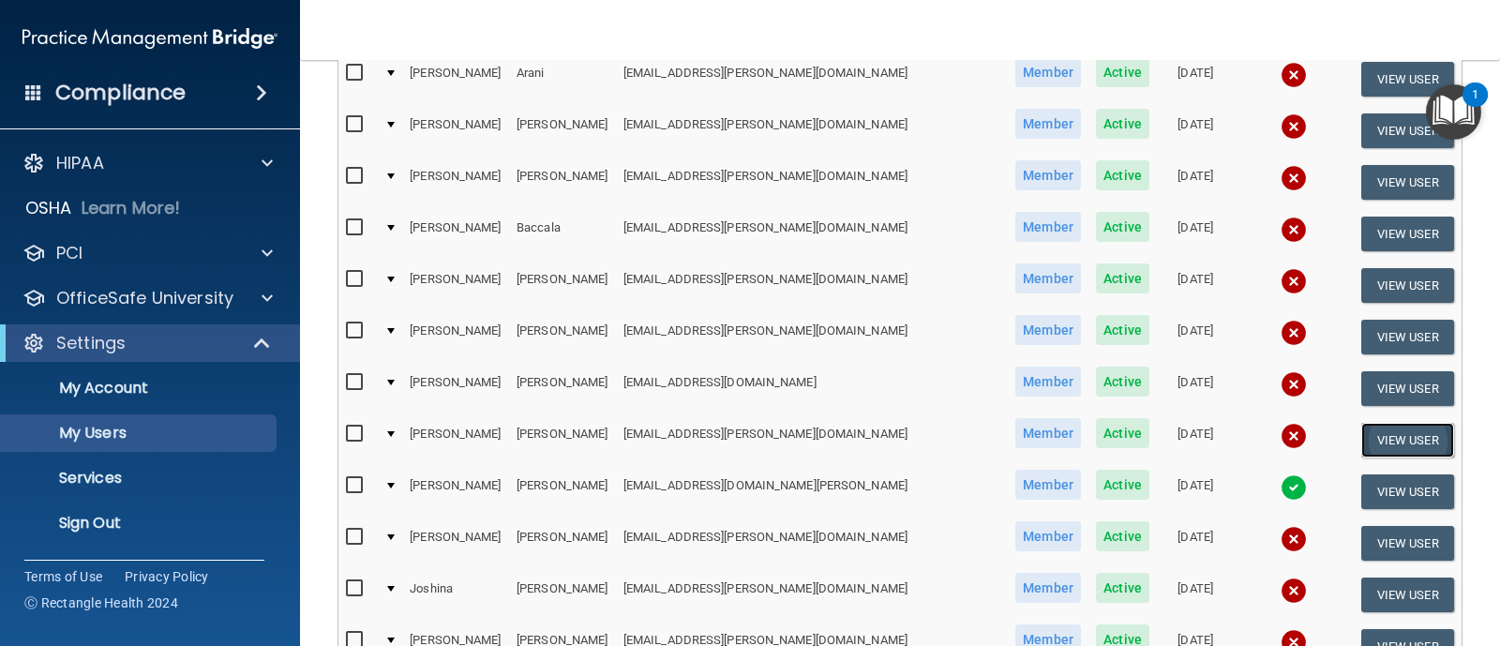
click at [1361, 433] on button "View User" at bounding box center [1407, 440] width 93 height 35
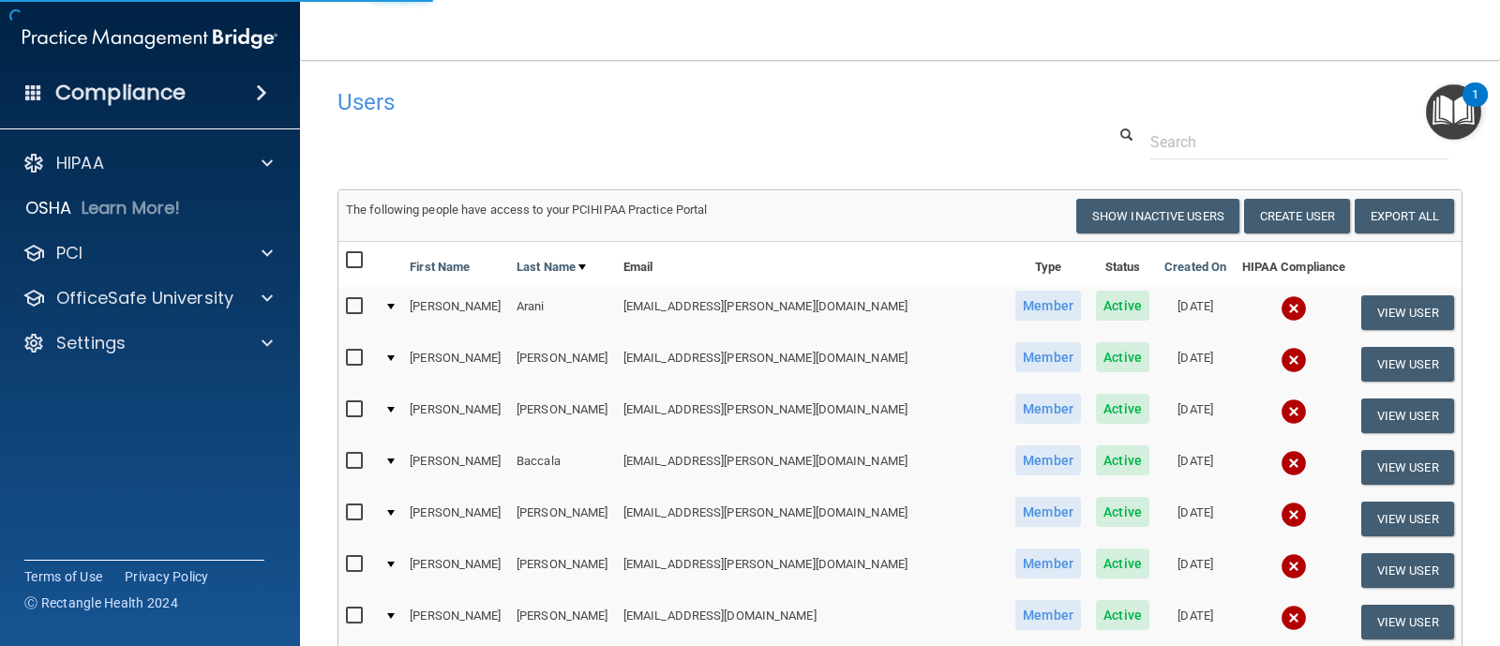
select select "practice_member"
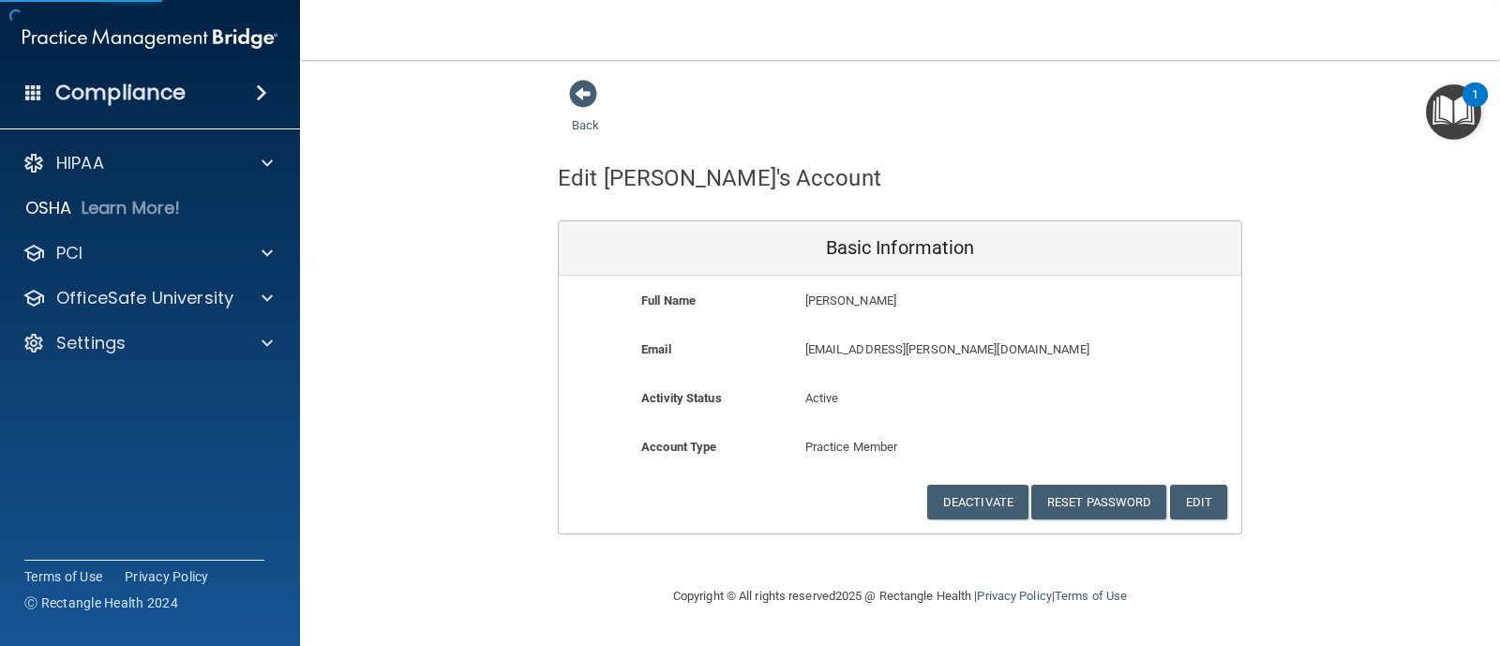
click at [924, 508] on div "Deactivate Reset Password Edit Cancel Save Information" at bounding box center [900, 502] width 682 height 35
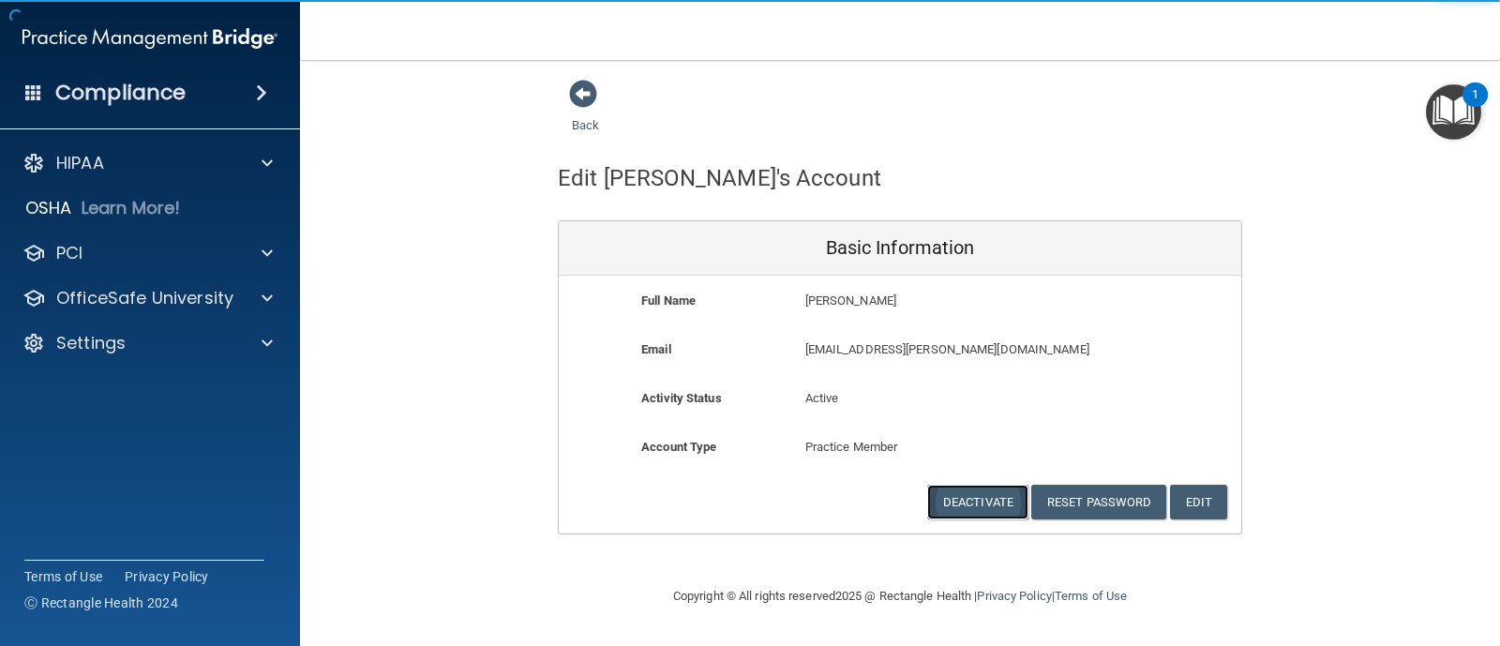
click at [967, 509] on button "Deactivate" at bounding box center [977, 502] width 101 height 35
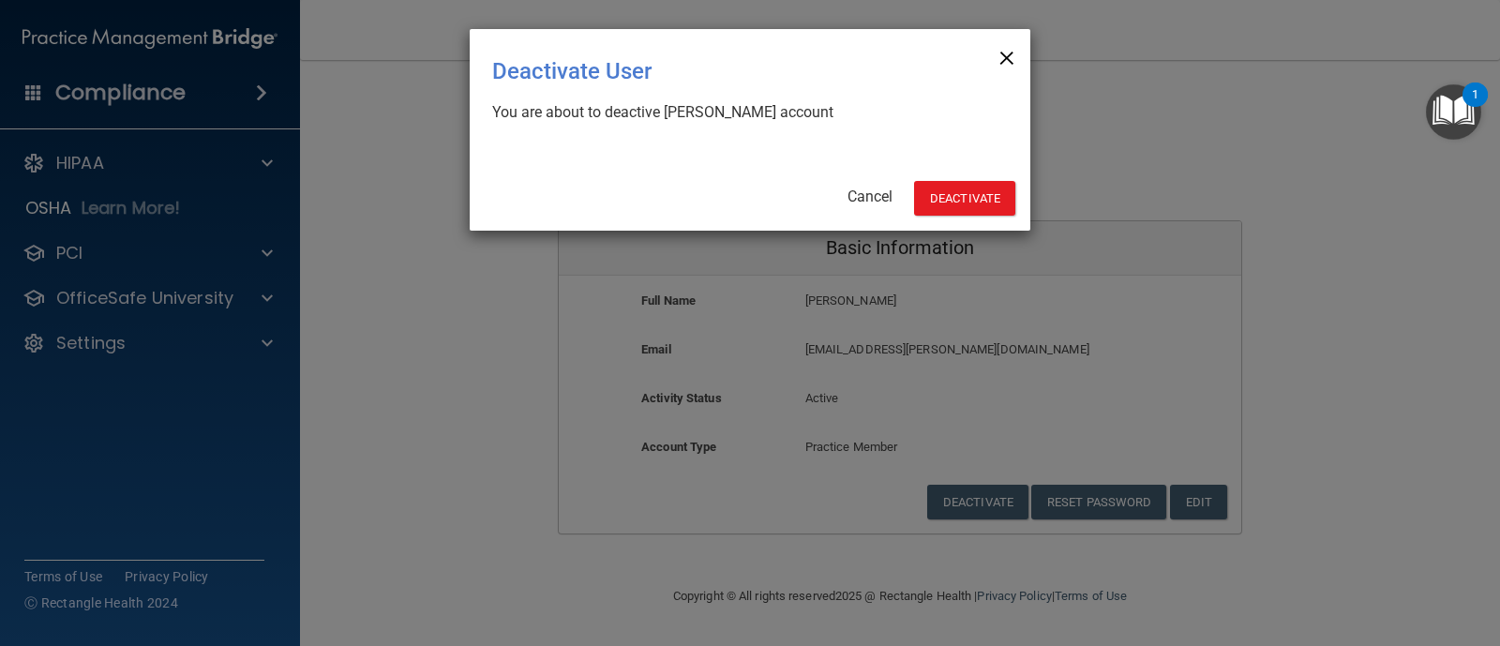
click at [1012, 50] on span "×" at bounding box center [1006, 55] width 17 height 37
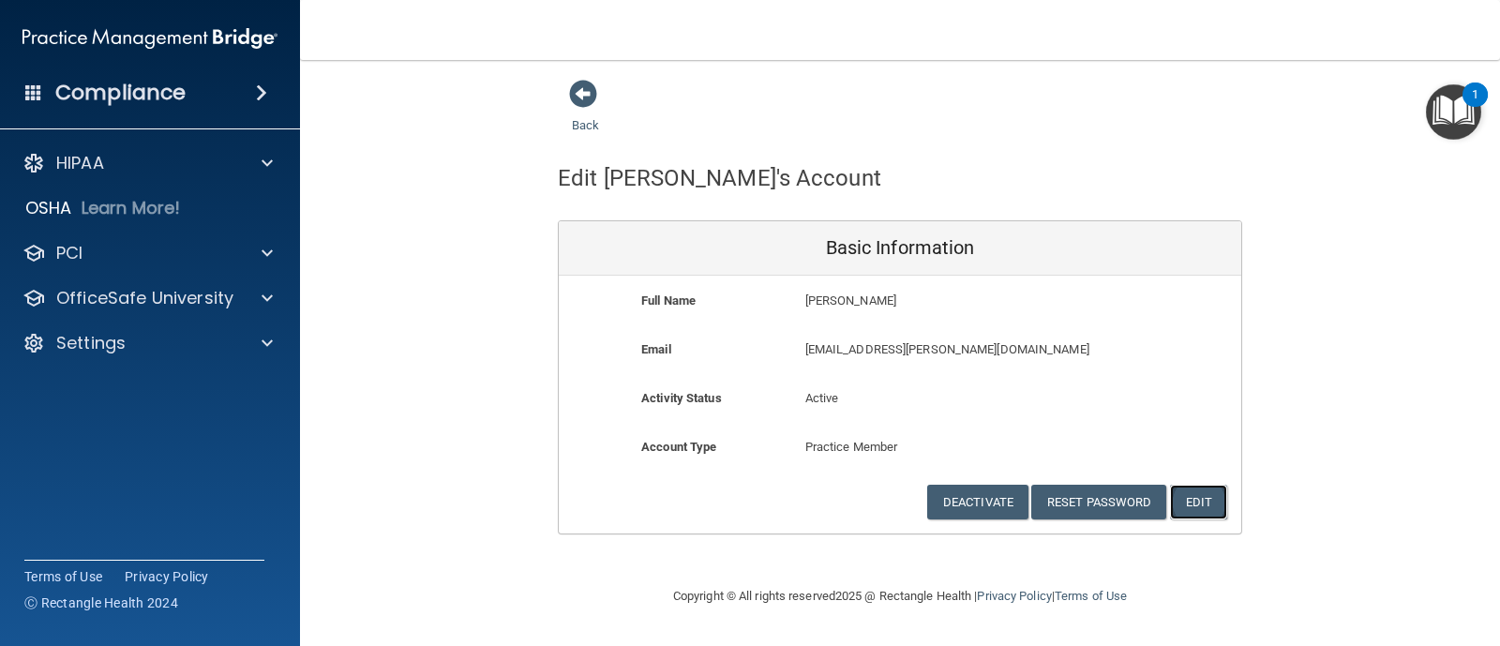
click at [1215, 485] on button "Edit" at bounding box center [1198, 502] width 57 height 35
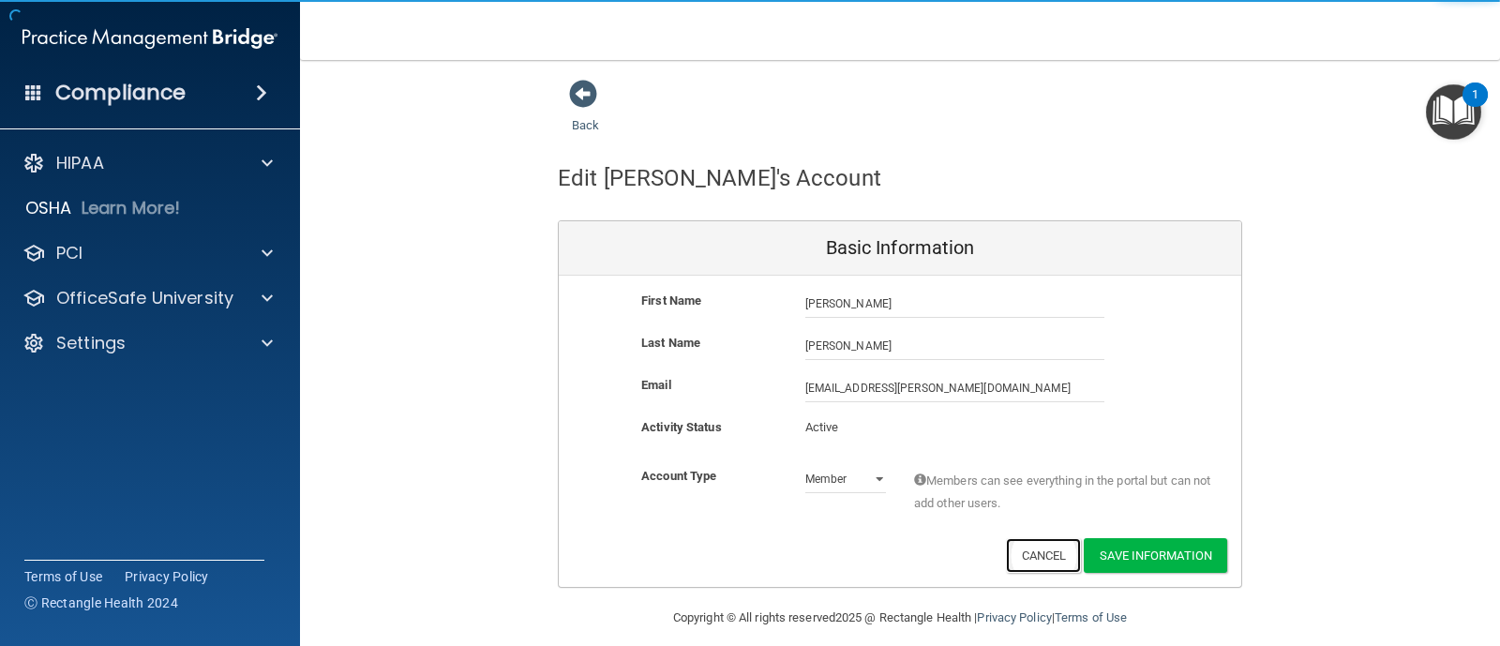
click at [1038, 556] on button "Cancel" at bounding box center [1044, 555] width 76 height 35
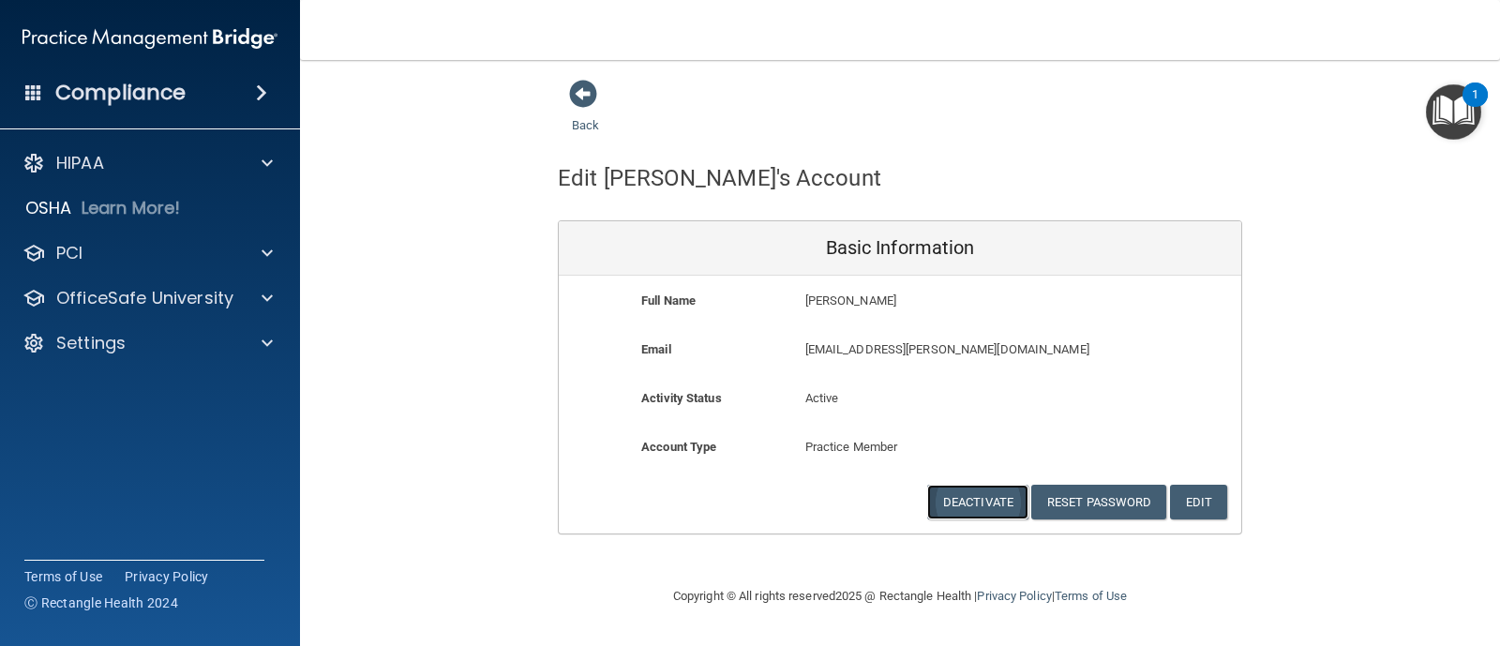
click at [993, 506] on button "Deactivate" at bounding box center [977, 502] width 101 height 35
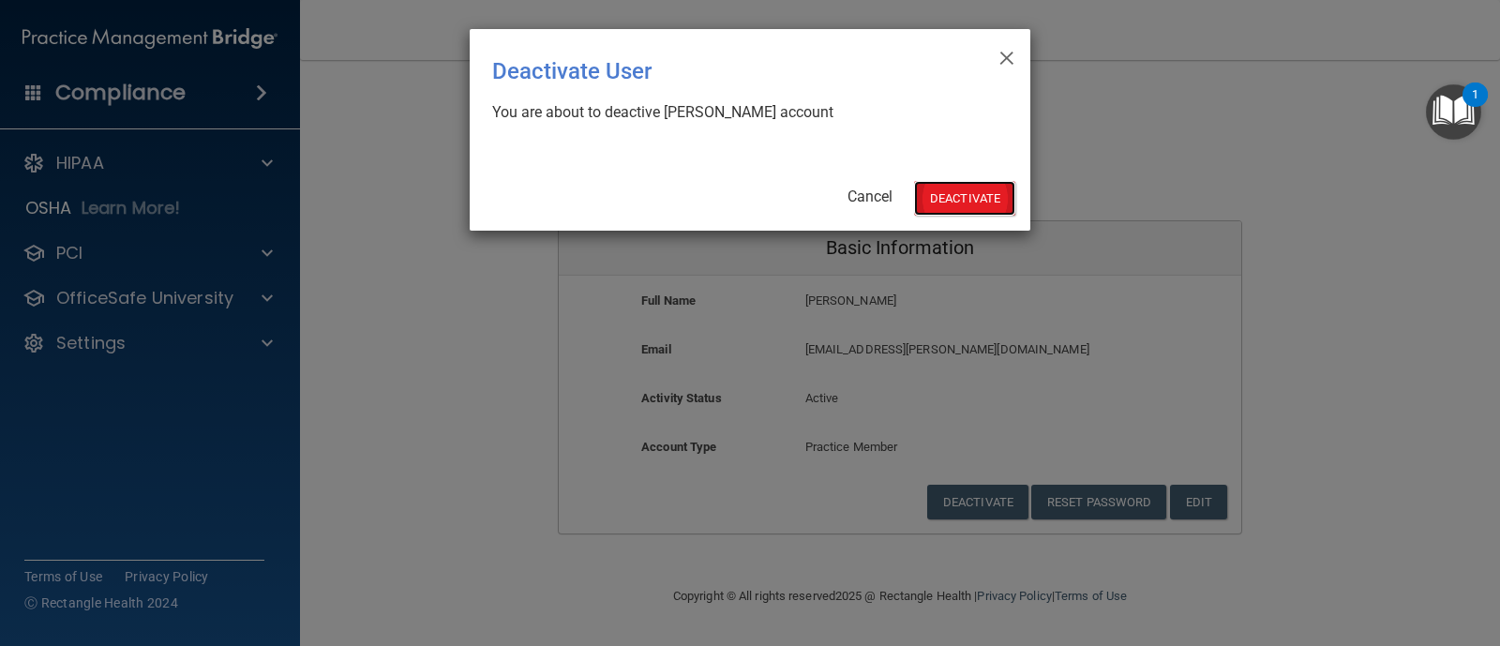
click at [931, 208] on button "Deactivate" at bounding box center [964, 198] width 101 height 35
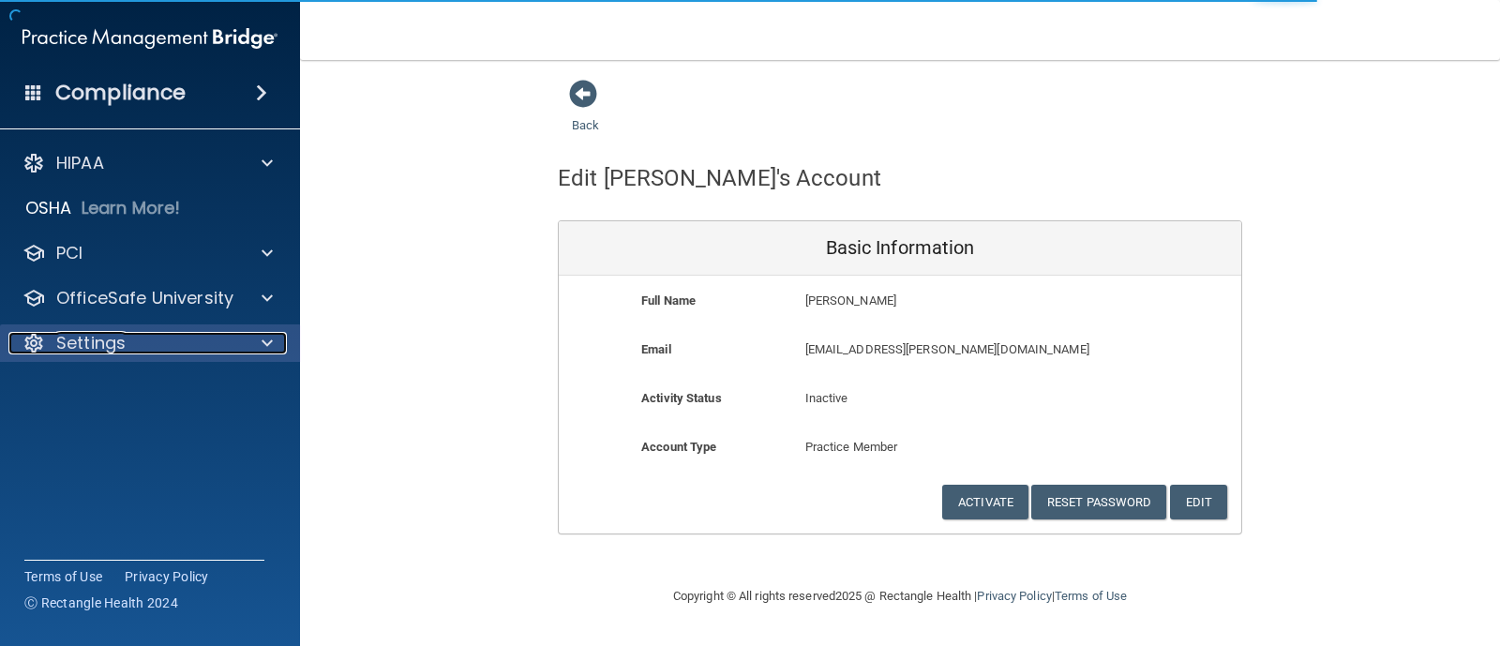
click at [175, 341] on div "Settings" at bounding box center [124, 343] width 232 height 22
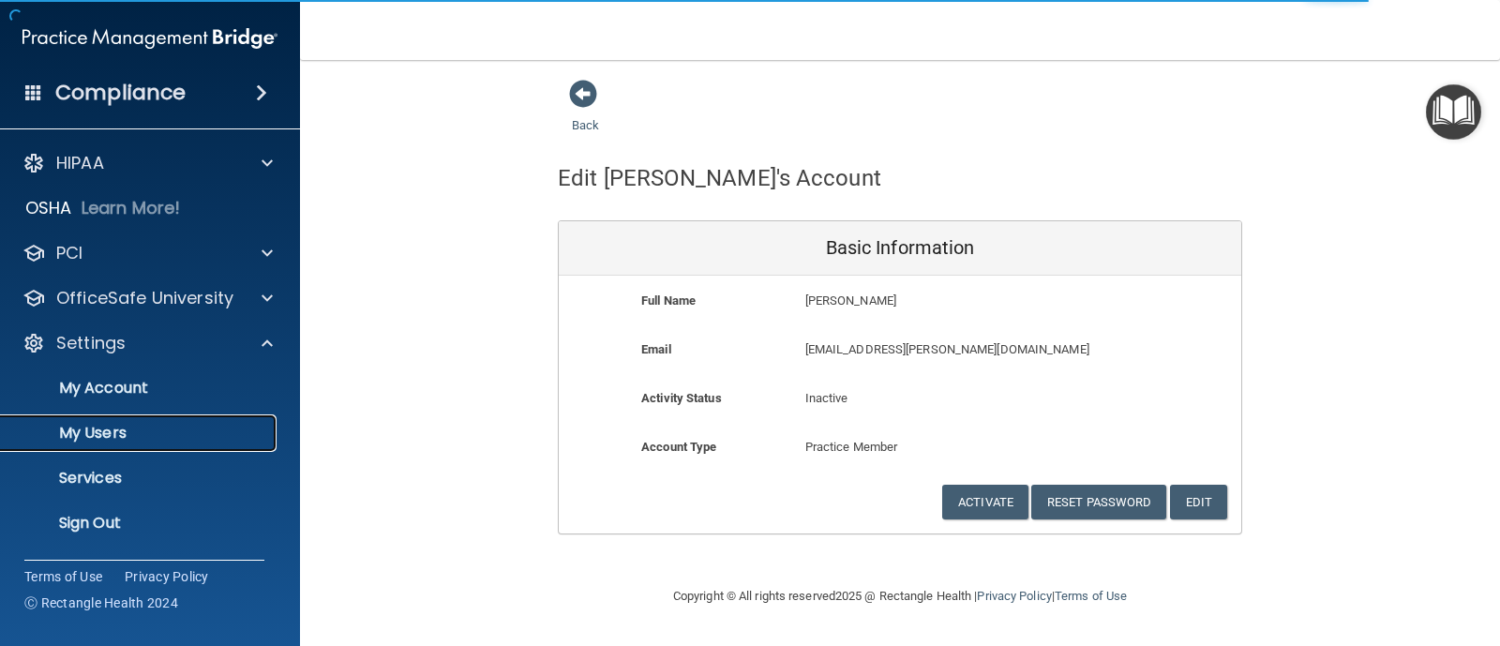
click at [178, 424] on p "My Users" at bounding box center [140, 433] width 256 height 19
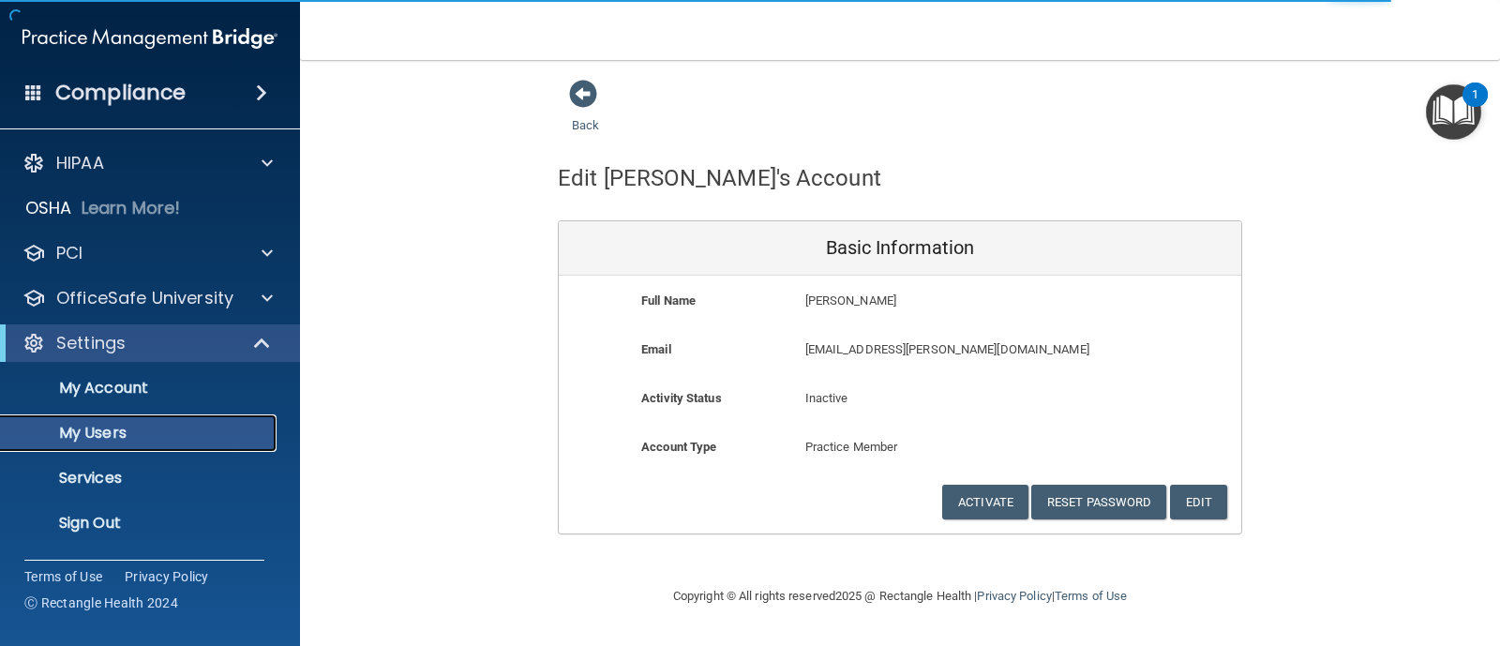
select select "20"
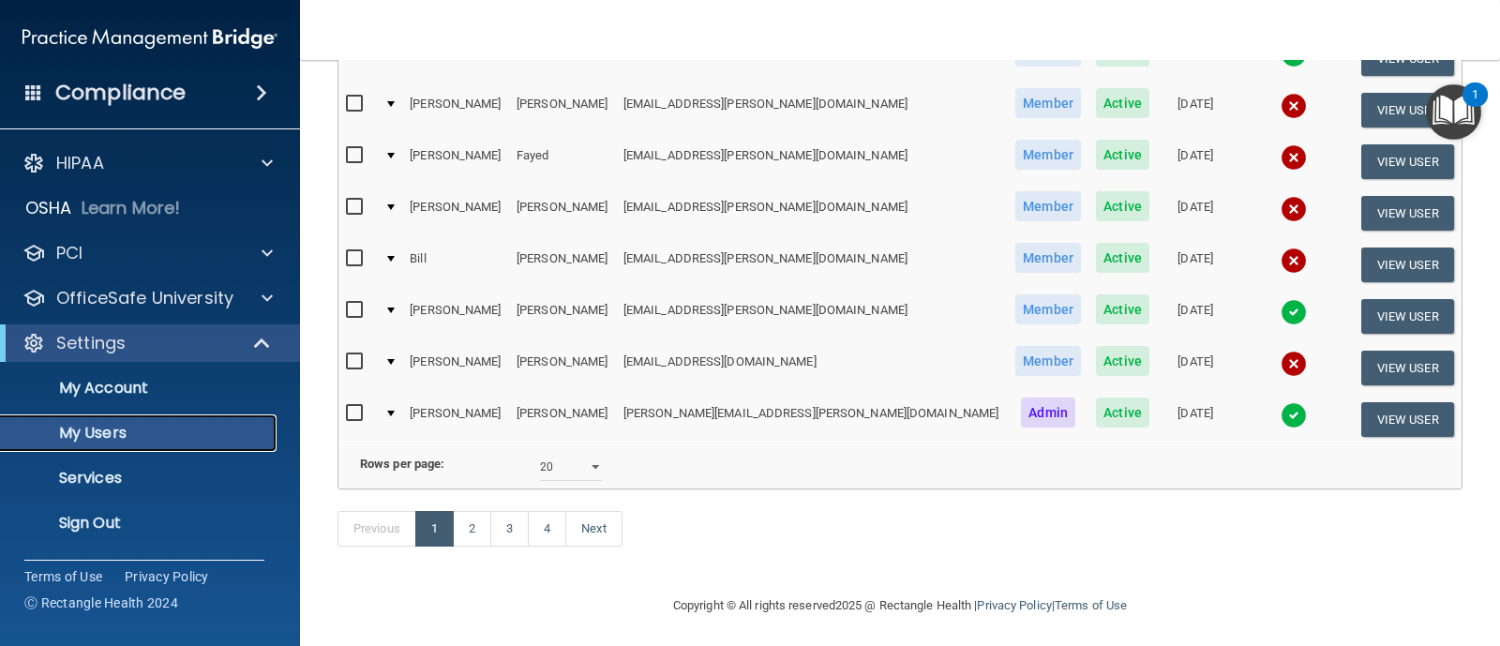
scroll to position [902, 0]
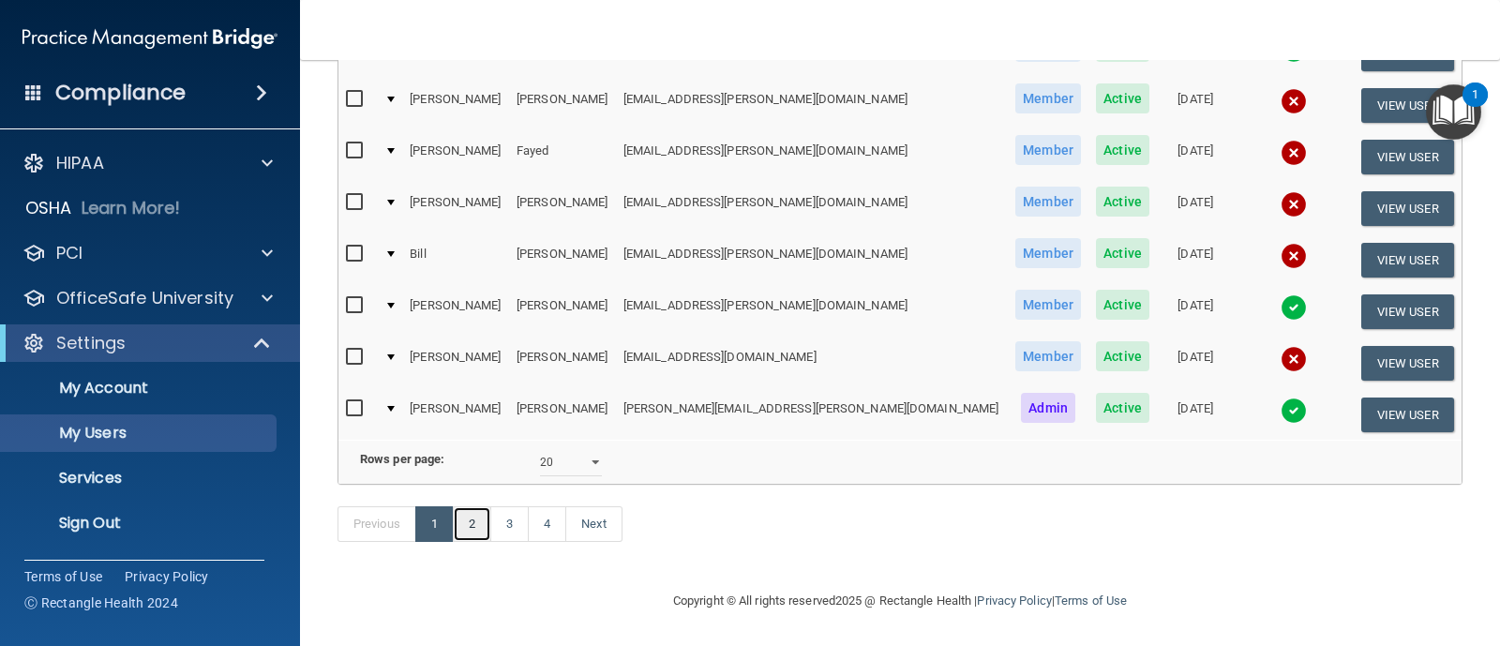
click at [473, 536] on link "2" at bounding box center [472, 524] width 38 height 36
select select "20"
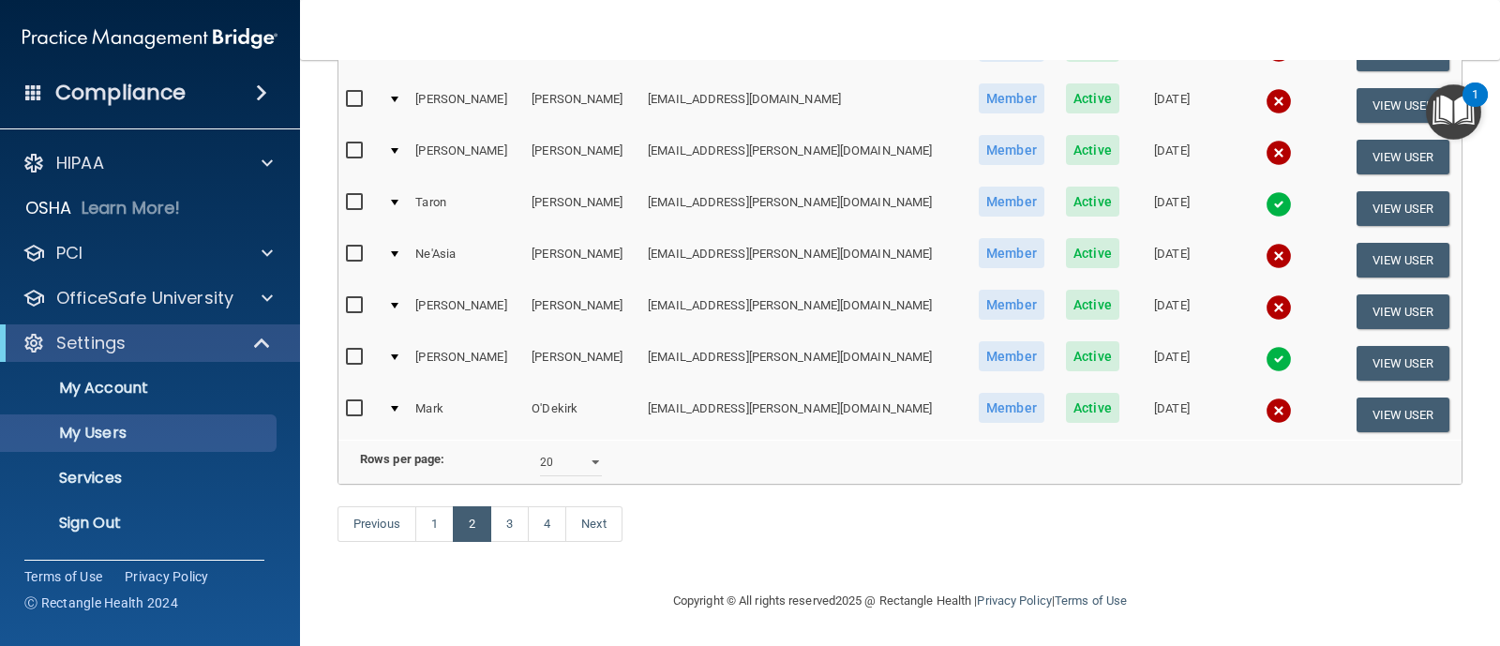
scroll to position [902, 0]
click at [511, 538] on link "3" at bounding box center [509, 524] width 38 height 36
select select "20"
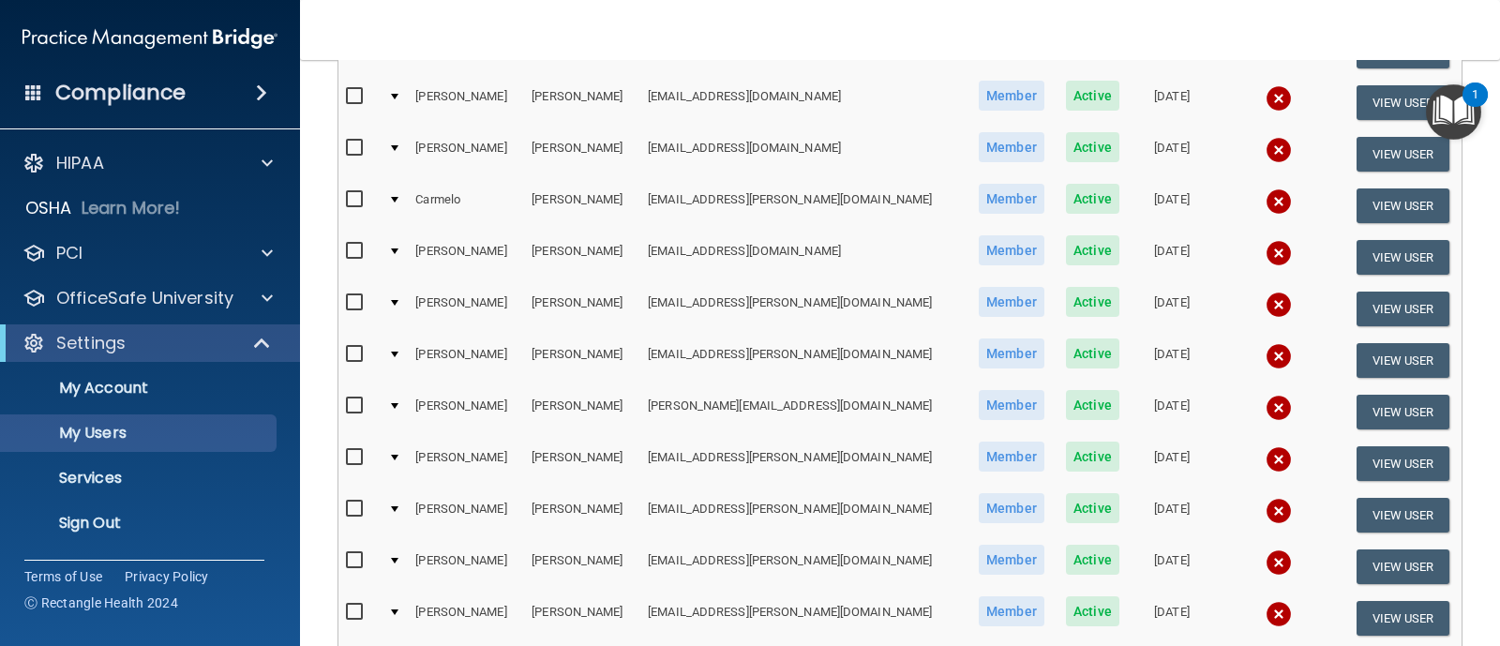
scroll to position [703, 0]
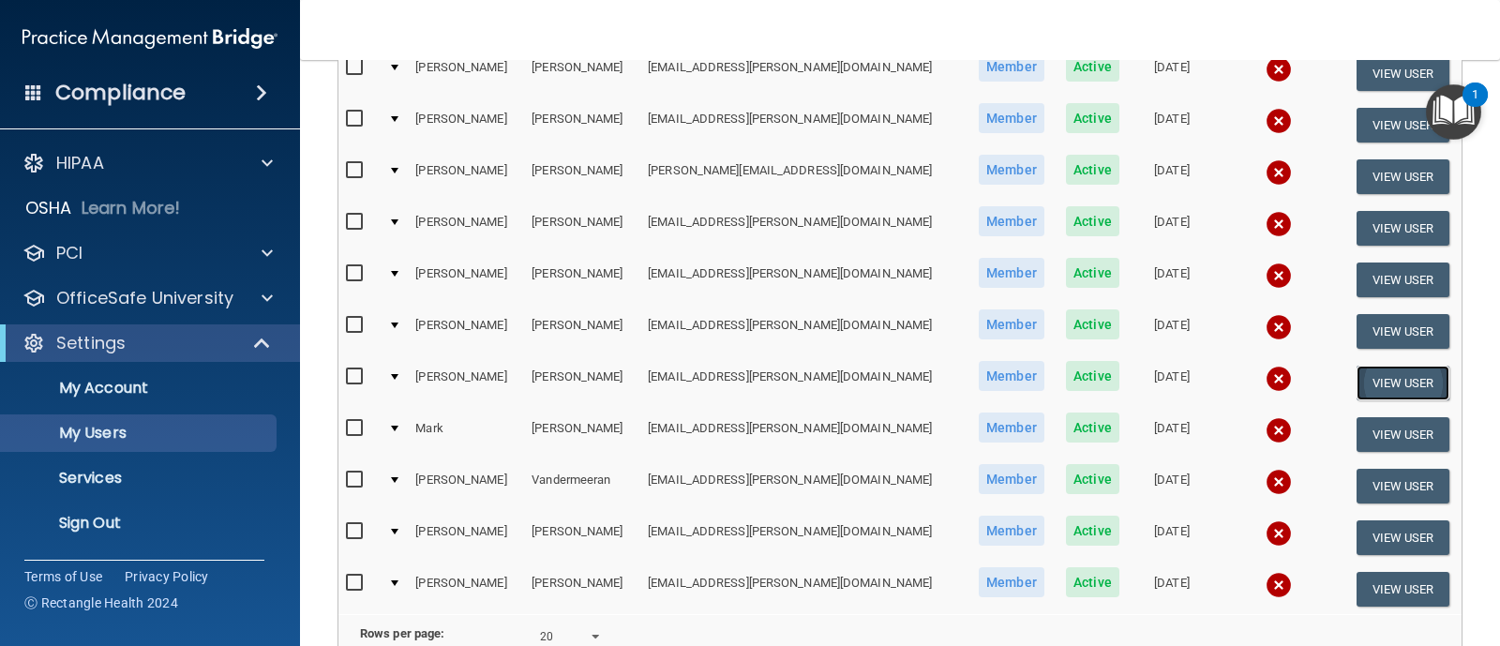
click at [1407, 380] on button "View User" at bounding box center [1402, 383] width 93 height 35
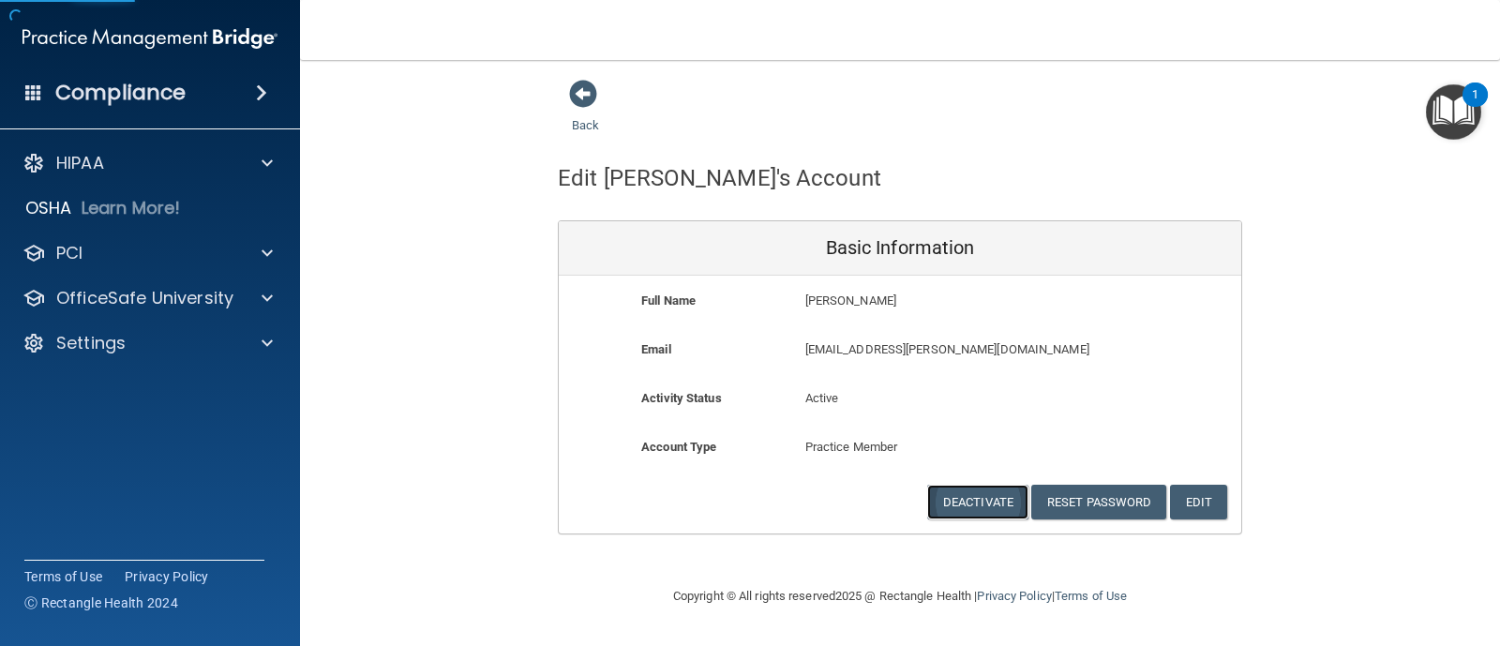
click at [993, 503] on button "Deactivate" at bounding box center [977, 502] width 101 height 35
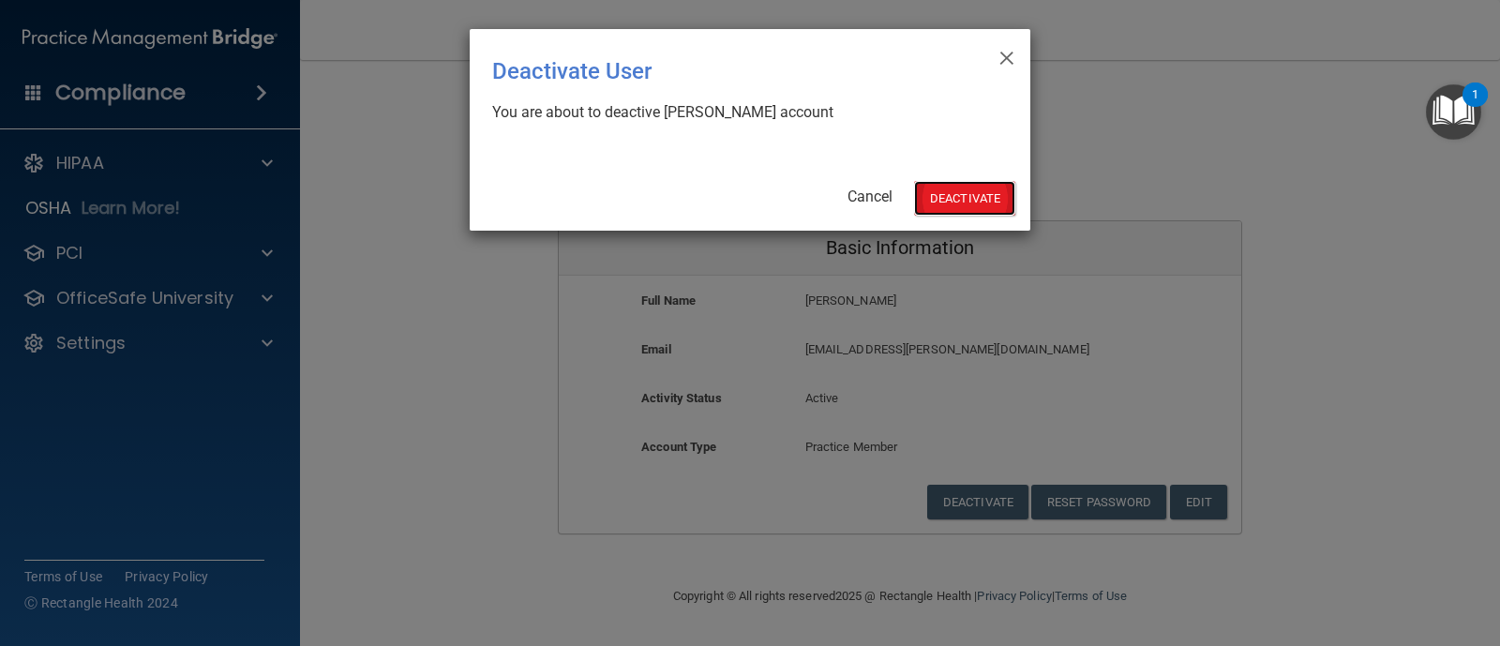
click at [975, 197] on button "Deactivate" at bounding box center [964, 198] width 101 height 35
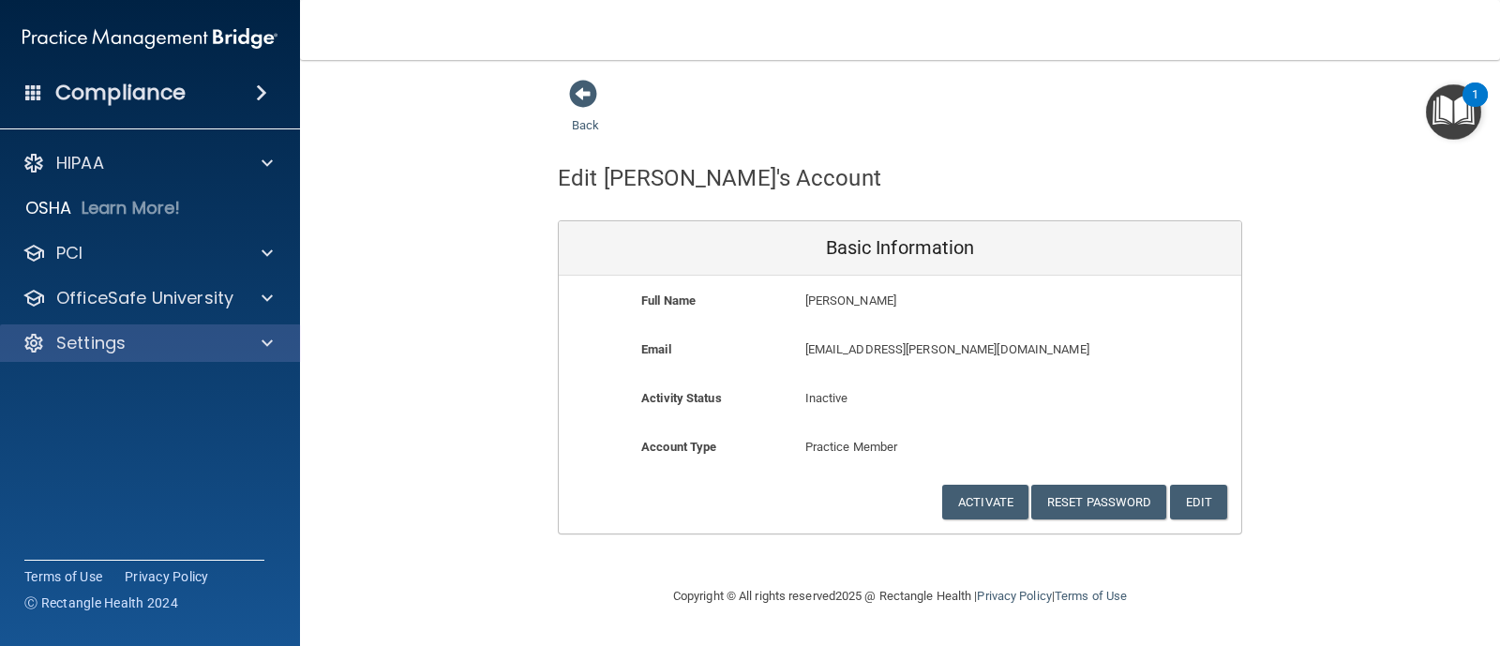
click at [208, 325] on div "Settings" at bounding box center [150, 342] width 301 height 37
click at [234, 349] on div "Settings" at bounding box center [124, 343] width 232 height 22
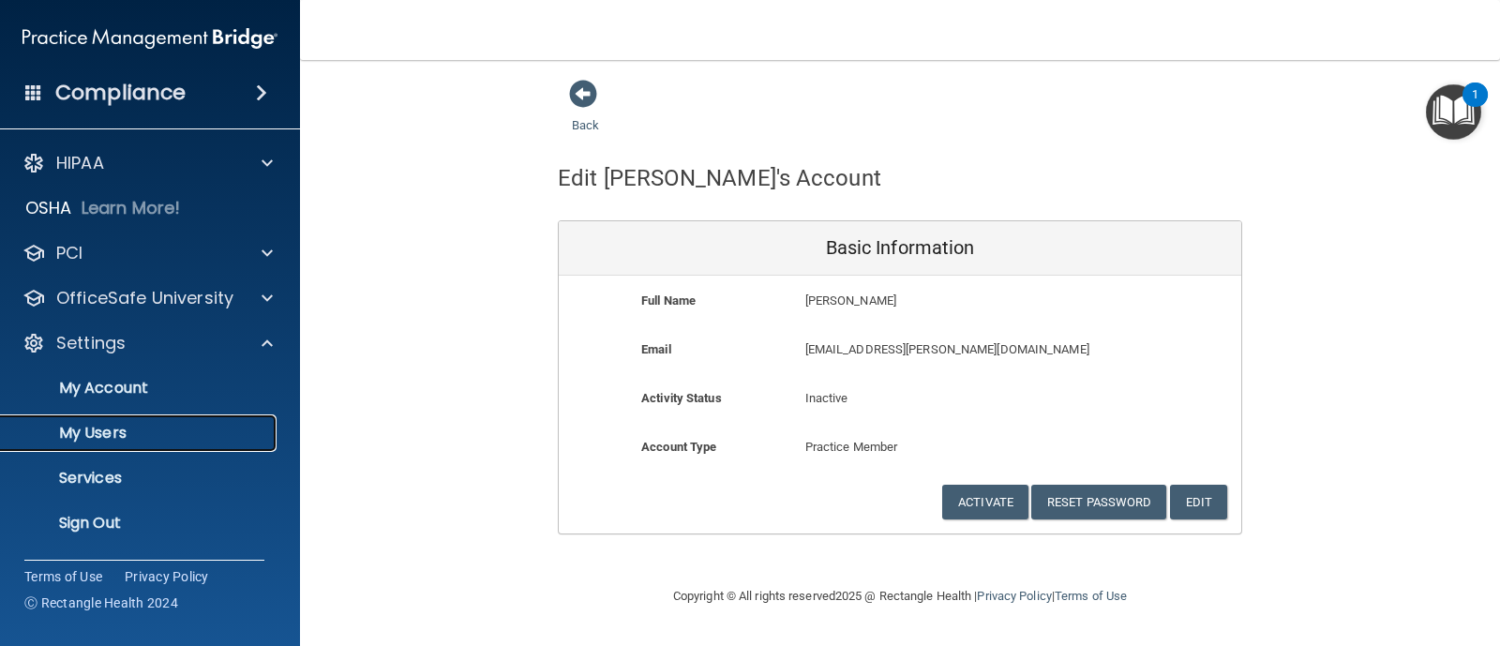
click at [201, 424] on p "My Users" at bounding box center [140, 433] width 256 height 19
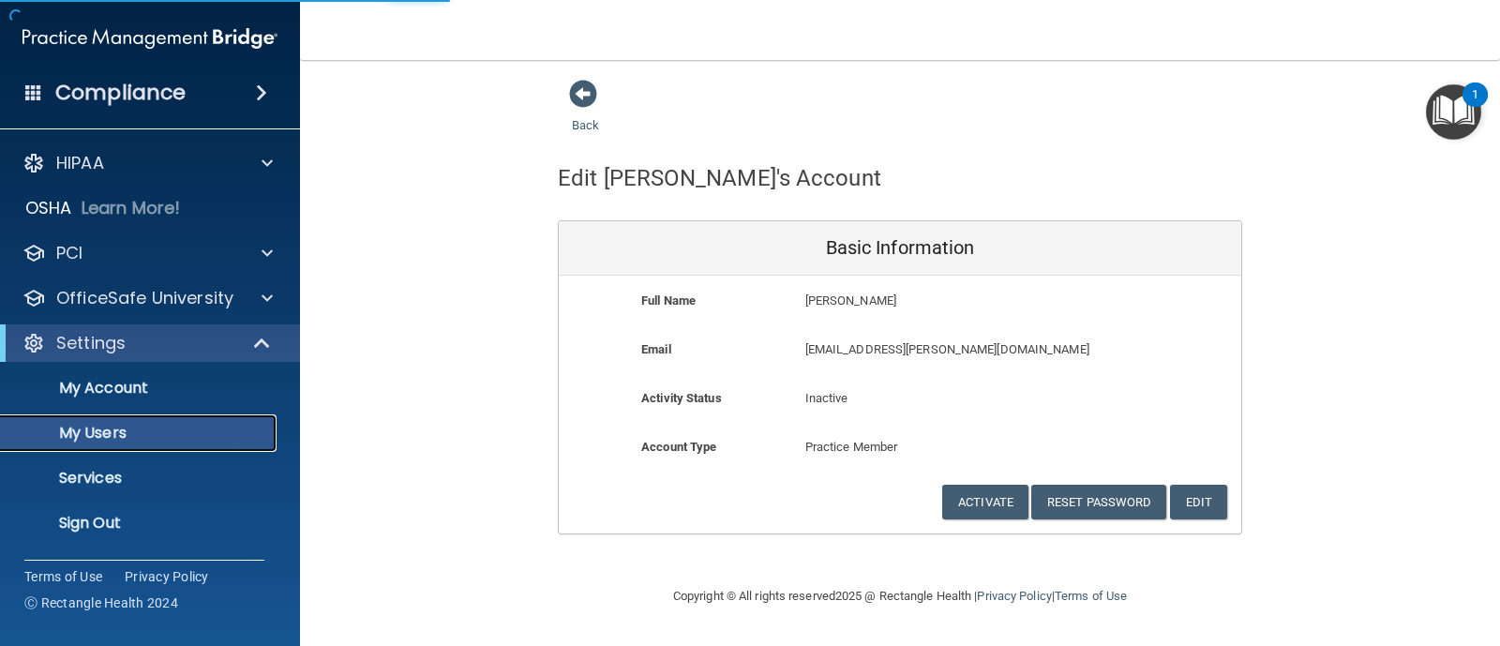
select select "20"
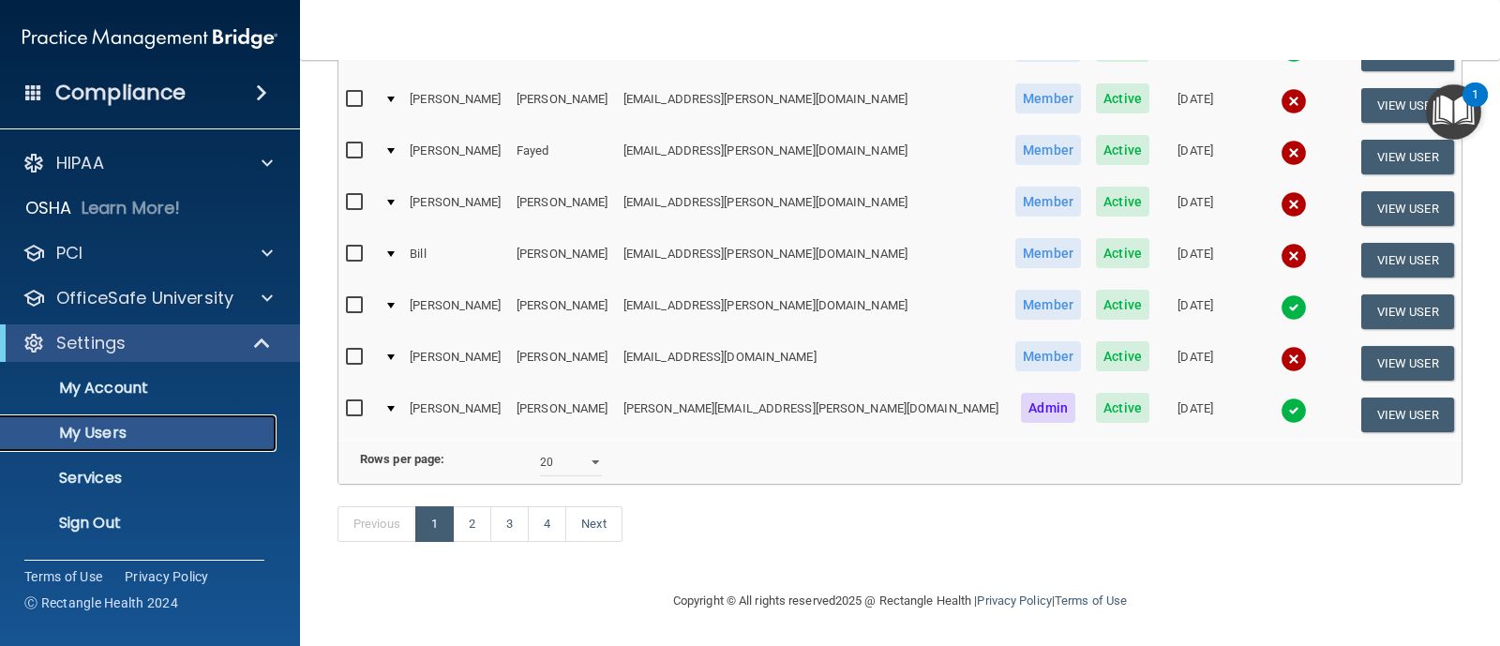
scroll to position [902, 0]
click at [500, 521] on link "3" at bounding box center [509, 524] width 38 height 36
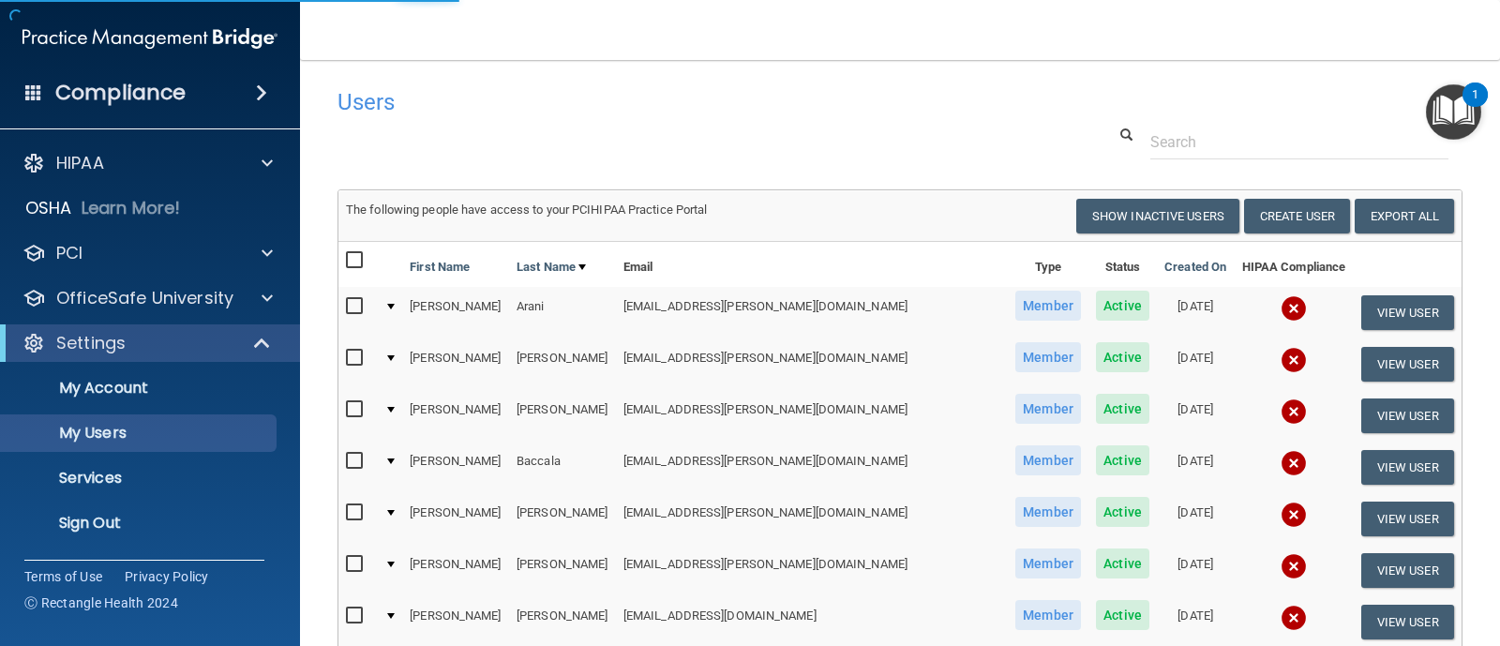
select select "20"
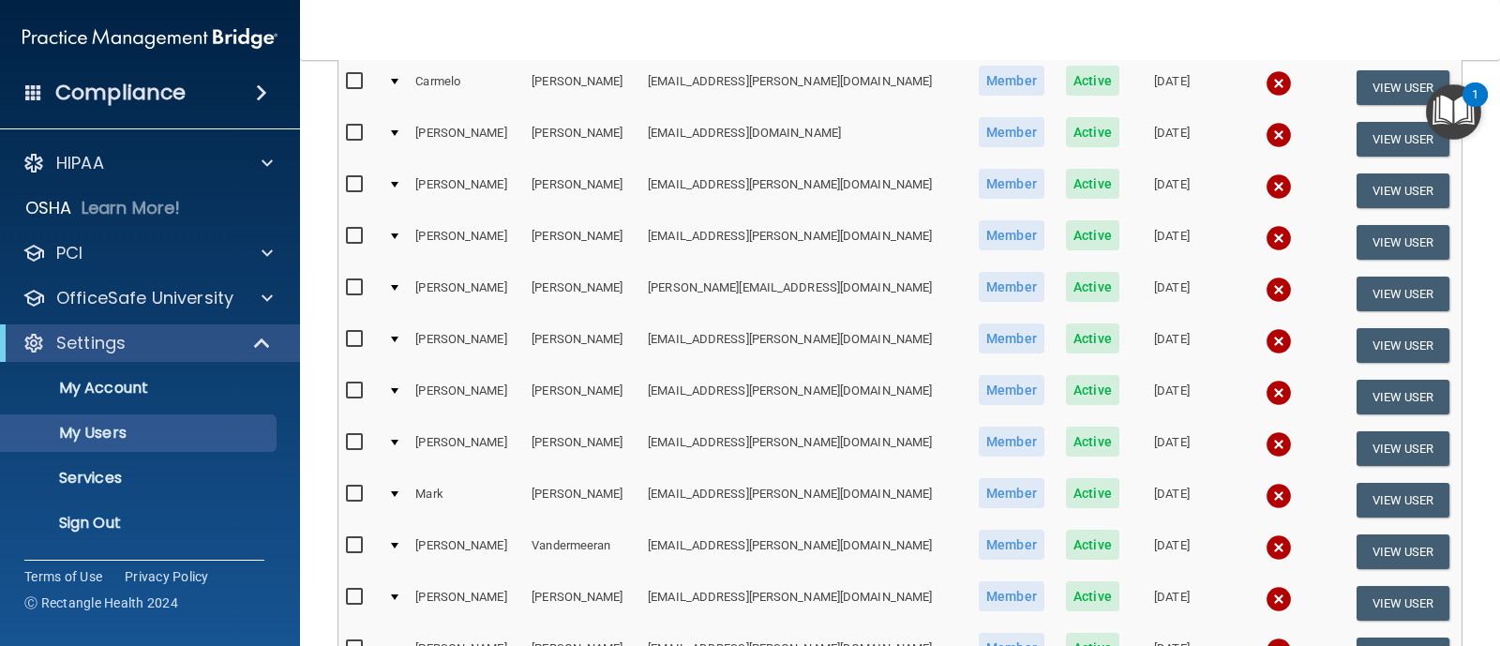
scroll to position [819, 0]
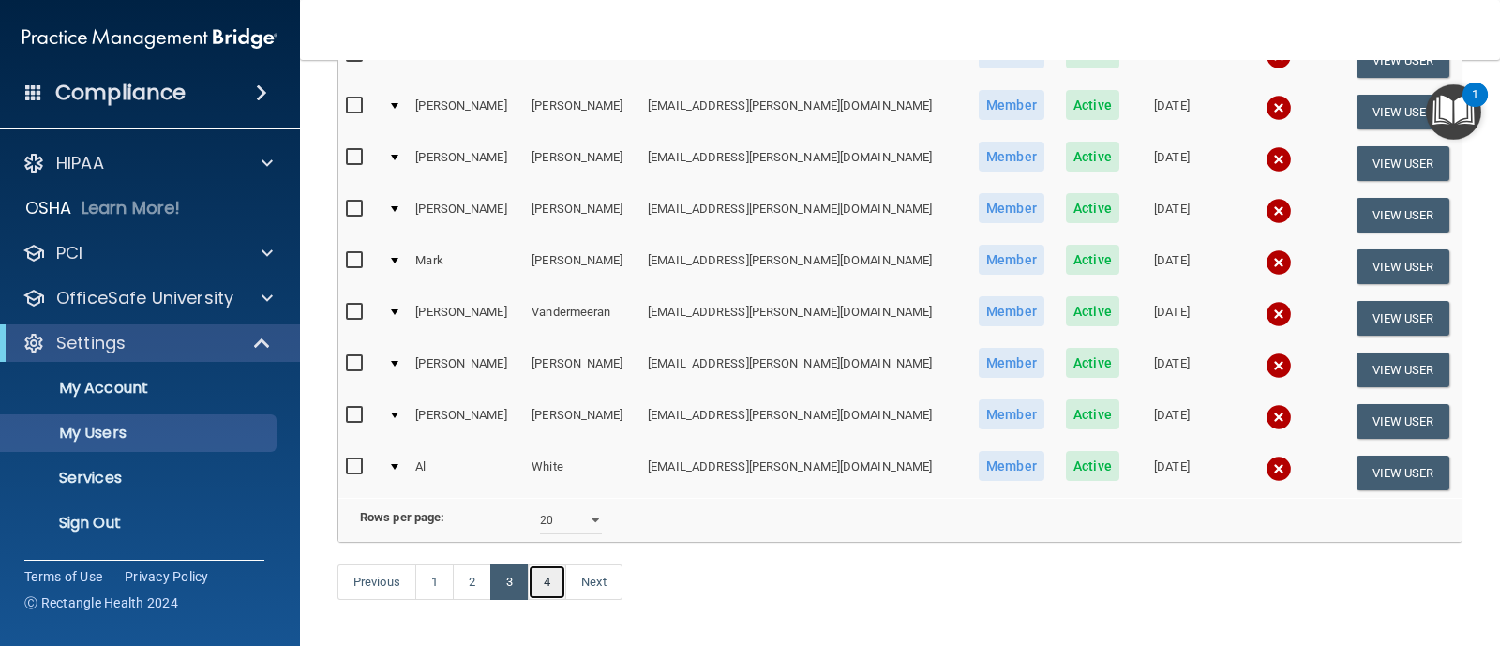
click at [562, 600] on link "4" at bounding box center [547, 582] width 38 height 36
select select "20"
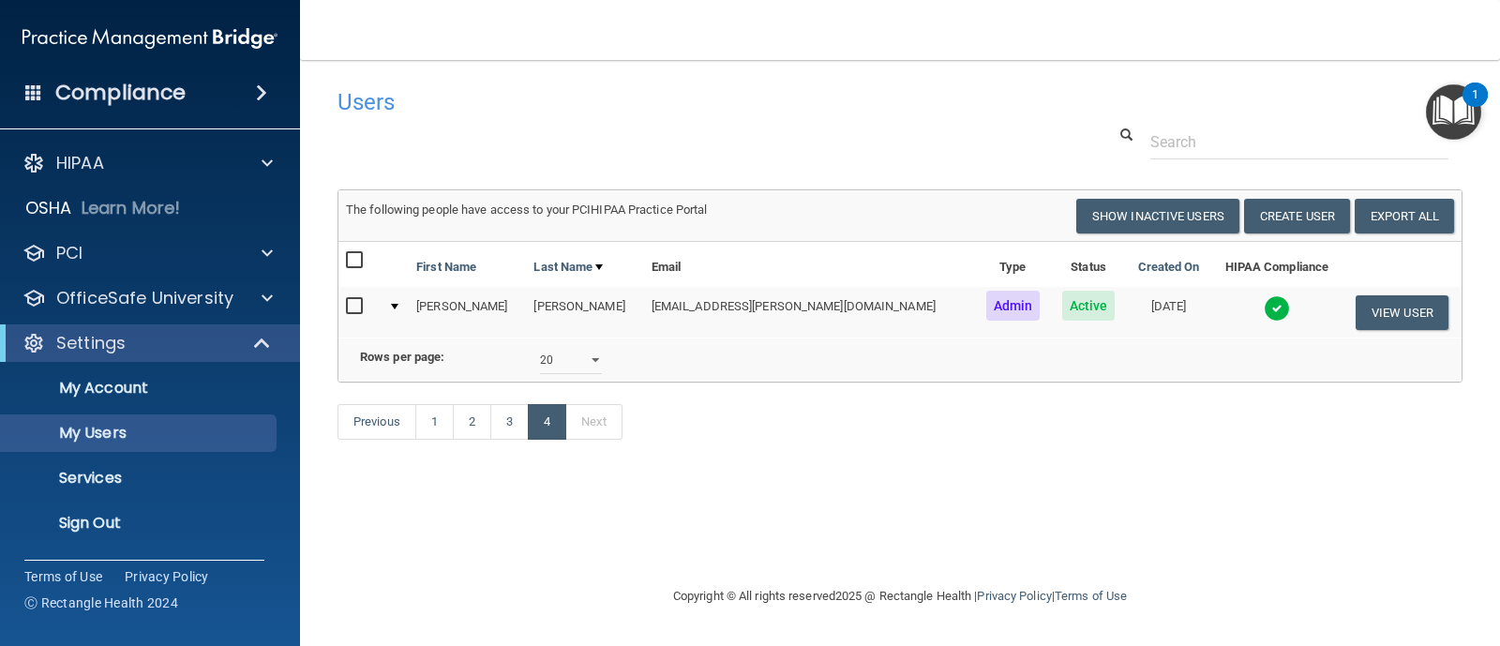
click at [1263, 304] on img at bounding box center [1276, 308] width 26 height 26
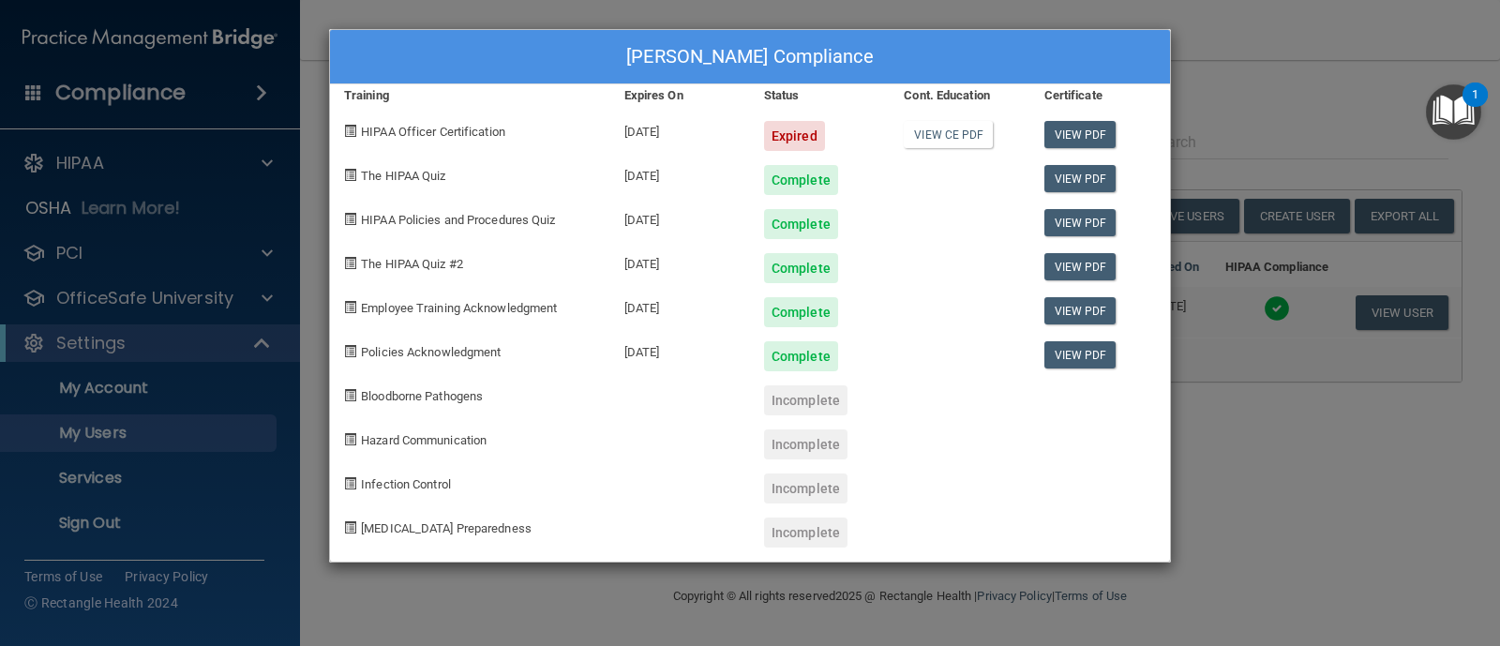
click at [1291, 421] on div "[PERSON_NAME] Compliance Training Expires On Status Cont. Education Certificate…" at bounding box center [750, 323] width 1500 height 646
